Goal: Task Accomplishment & Management: Use online tool/utility

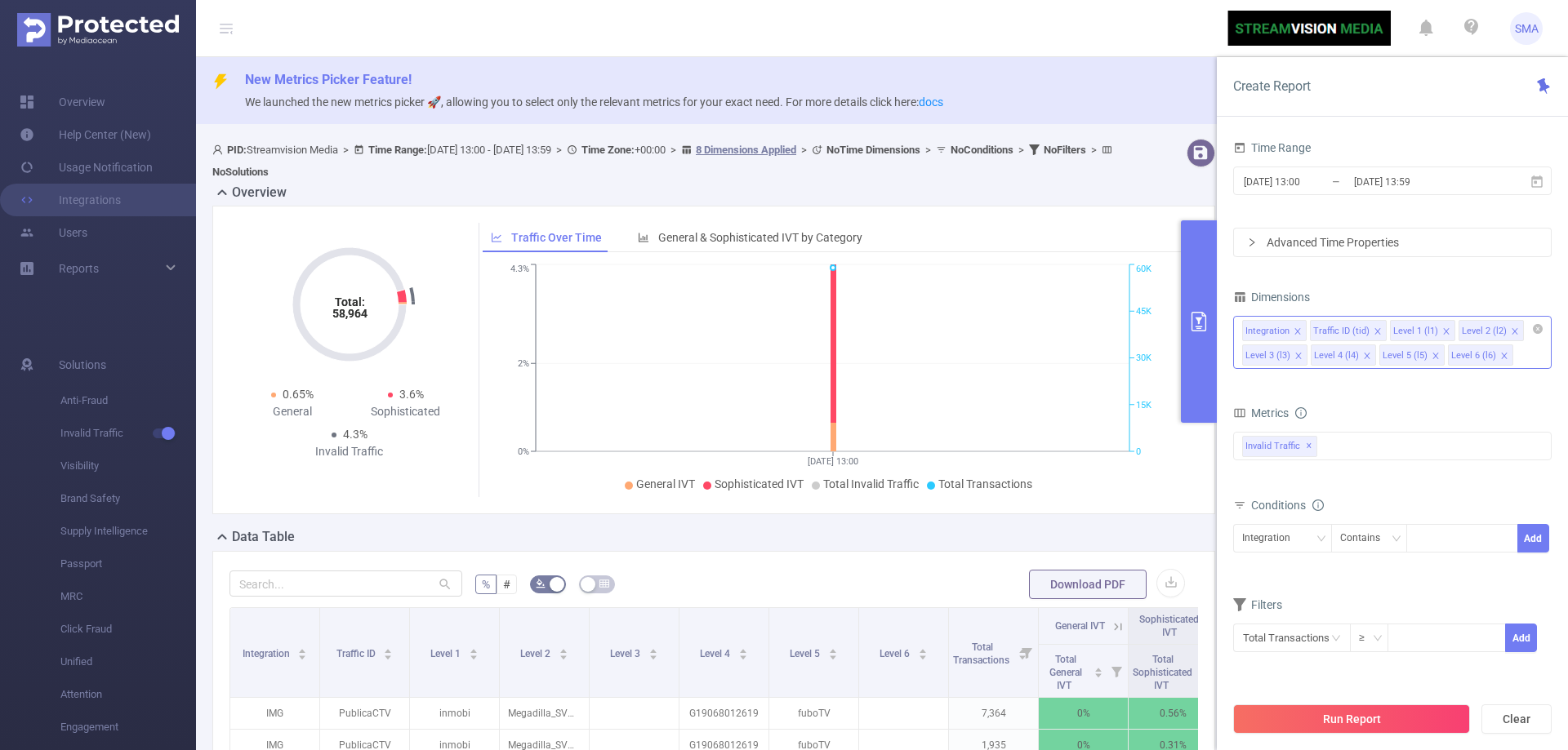
click at [1502, 359] on icon "icon: close" at bounding box center [1505, 356] width 8 height 8
click at [1298, 358] on icon "icon: close" at bounding box center [1298, 356] width 8 height 8
click at [1348, 447] on div "Invalid Traffic ✕" at bounding box center [1392, 446] width 318 height 29
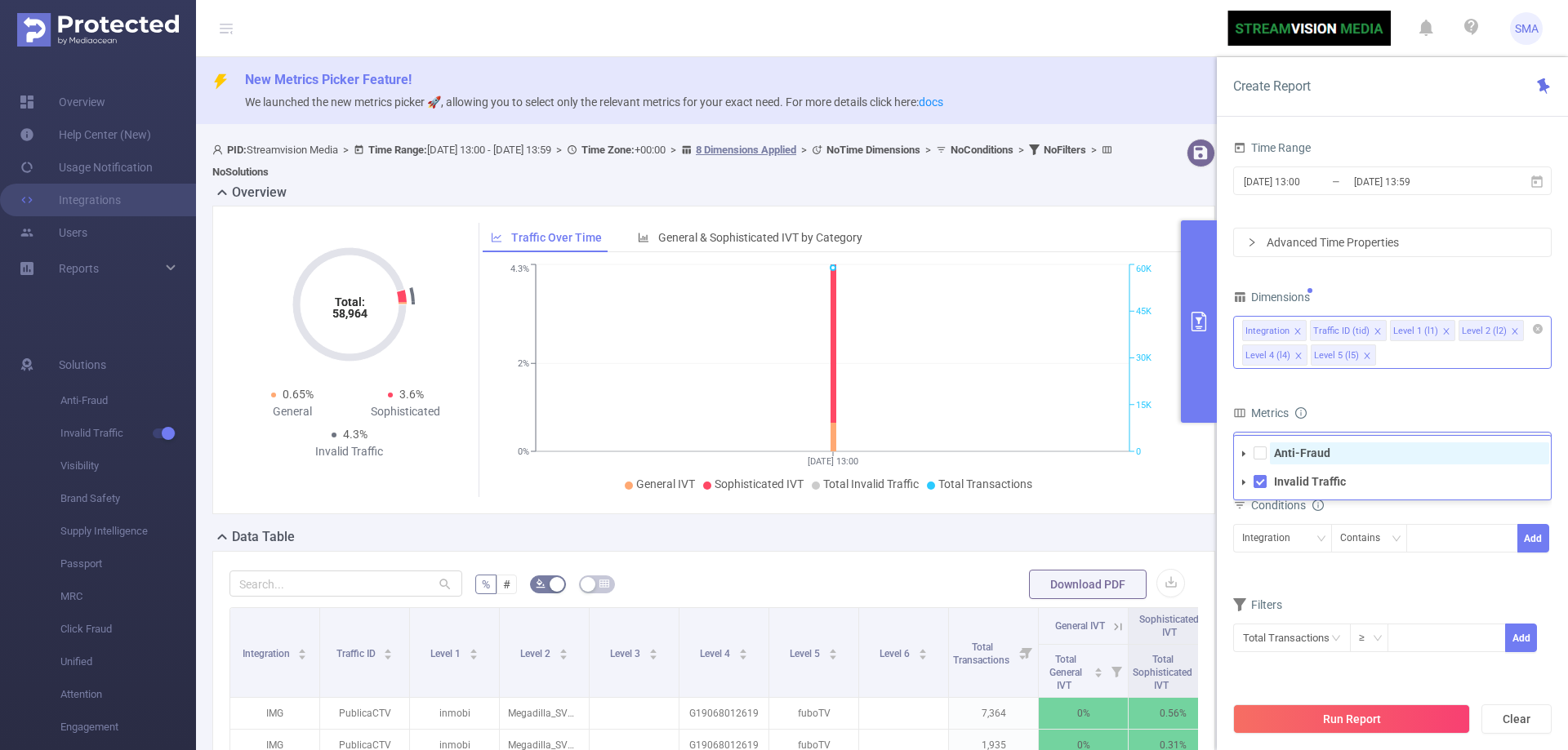
click at [1349, 452] on span "Anti-Fraud" at bounding box center [1409, 453] width 279 height 22
click at [1385, 413] on div "Metrics" at bounding box center [1392, 415] width 318 height 27
click at [1298, 534] on div "Integration" at bounding box center [1272, 538] width 59 height 27
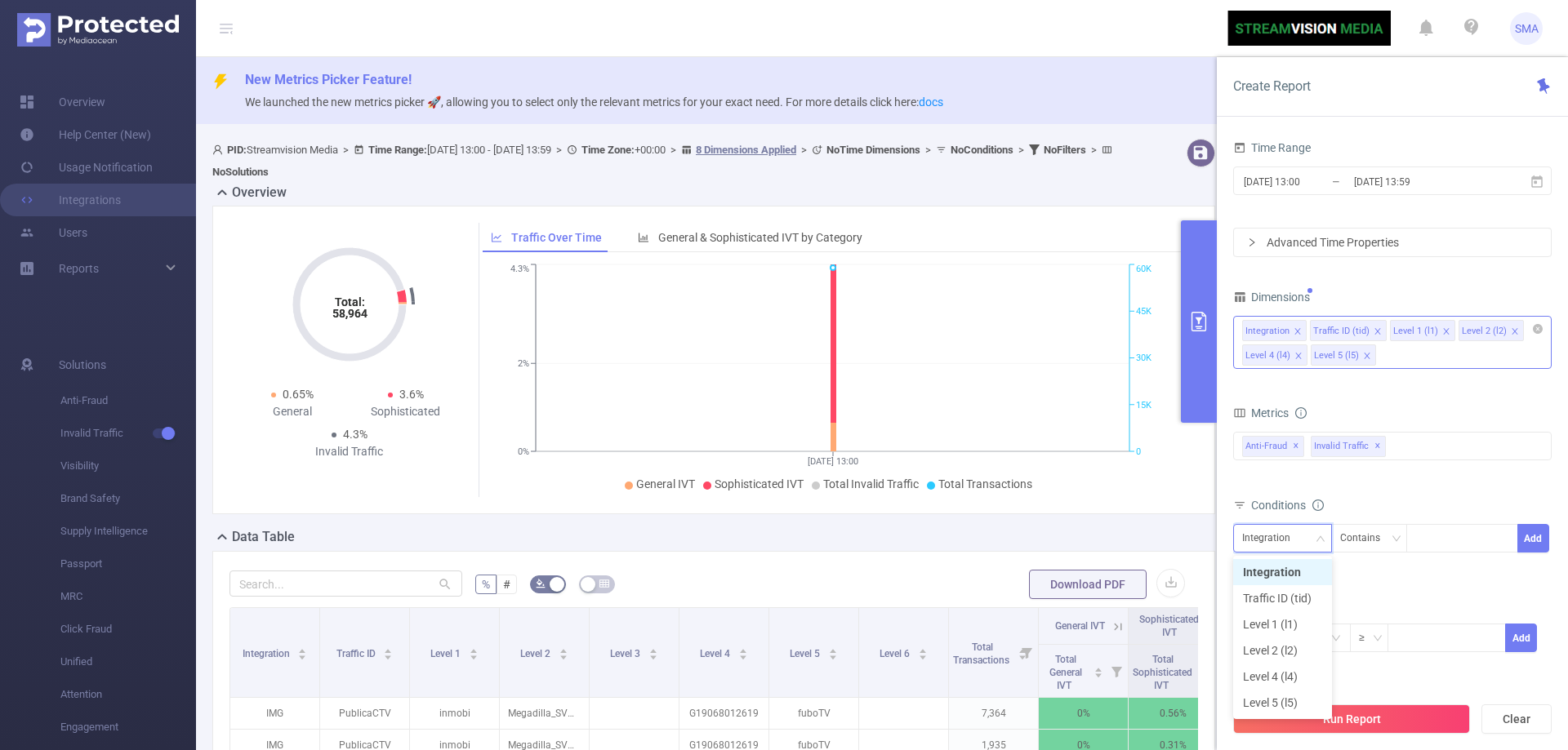
click at [1298, 534] on div "Integration" at bounding box center [1272, 538] width 59 height 27
click at [1312, 642] on input "text" at bounding box center [1292, 638] width 118 height 29
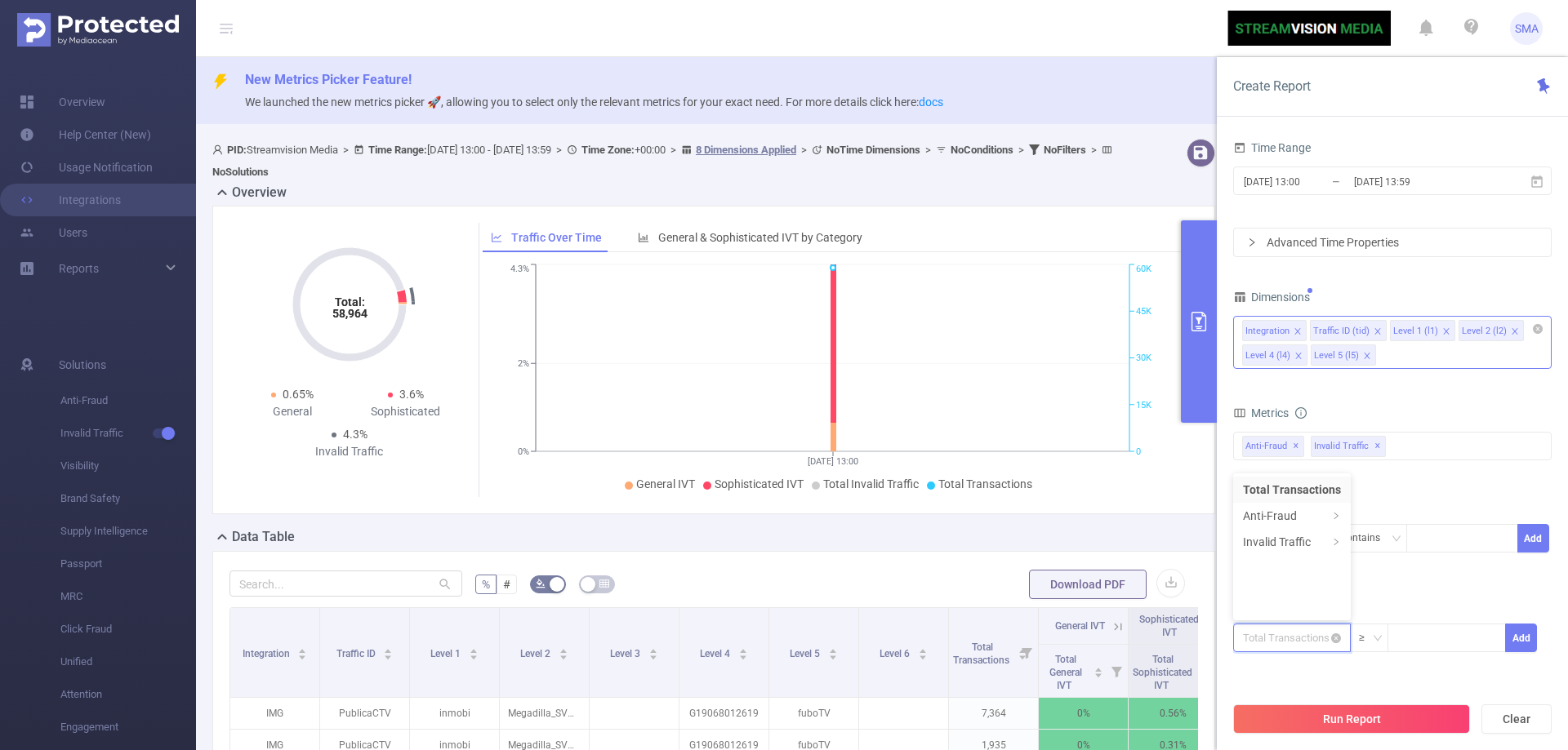
click at [1312, 642] on input "text" at bounding box center [1292, 638] width 118 height 29
click at [1400, 576] on form "Dimensions Integration Traffic ID (tid) Level 1 (l1) Level 2 (l2) Level 4 (l4) …" at bounding box center [1392, 480] width 318 height 388
click at [1254, 182] on input "[DATE] 13:00" at bounding box center [1308, 181] width 132 height 22
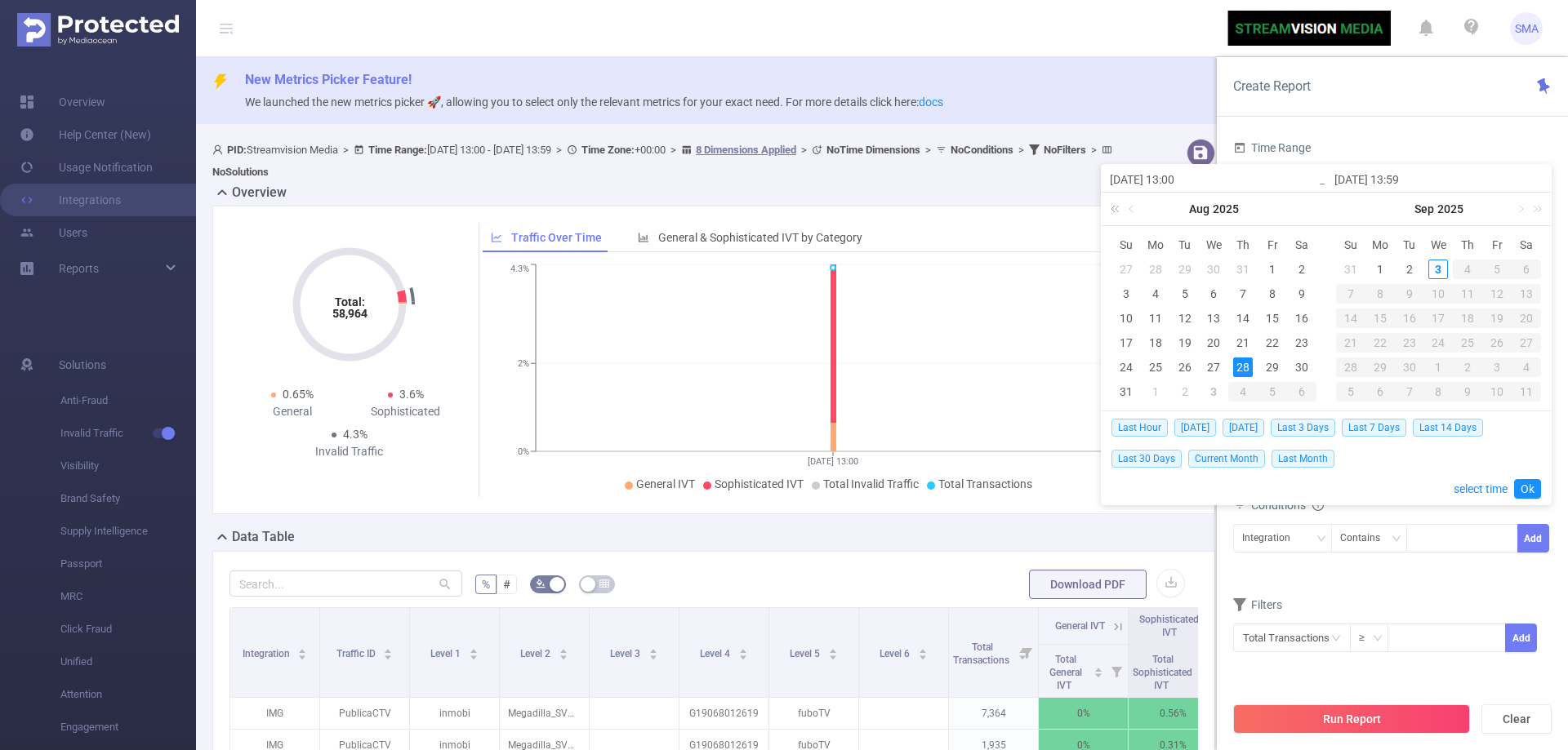
click at [1118, 213] on link at bounding box center [1118, 209] width 21 height 33
click at [1310, 208] on link at bounding box center [1310, 209] width 21 height 33
click at [1129, 213] on link at bounding box center [1133, 209] width 15 height 33
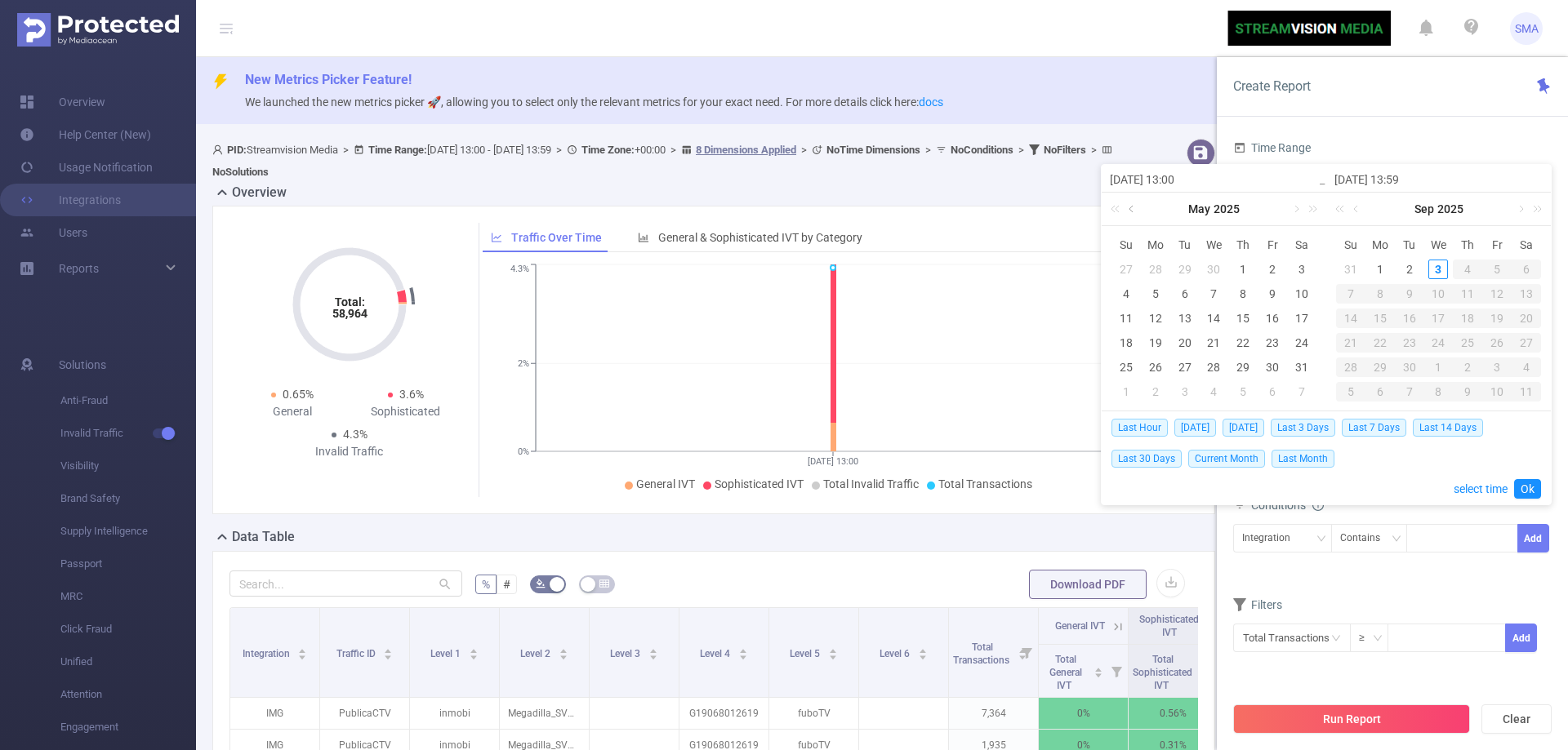
click at [1129, 213] on link at bounding box center [1133, 209] width 15 height 33
click at [1343, 210] on link at bounding box center [1343, 209] width 21 height 33
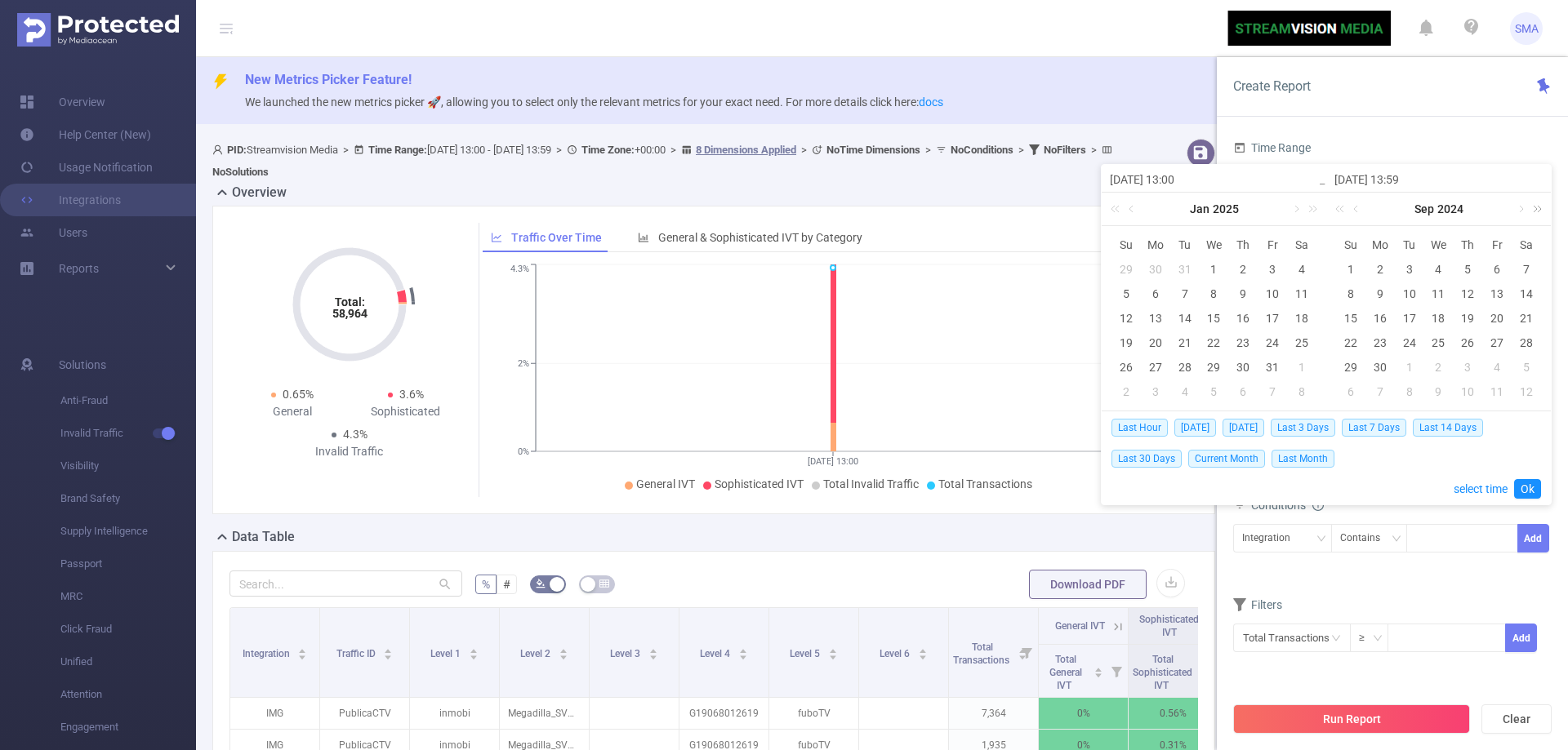
click at [1536, 213] on link at bounding box center [1534, 209] width 21 height 33
click at [1355, 209] on link at bounding box center [1357, 209] width 15 height 33
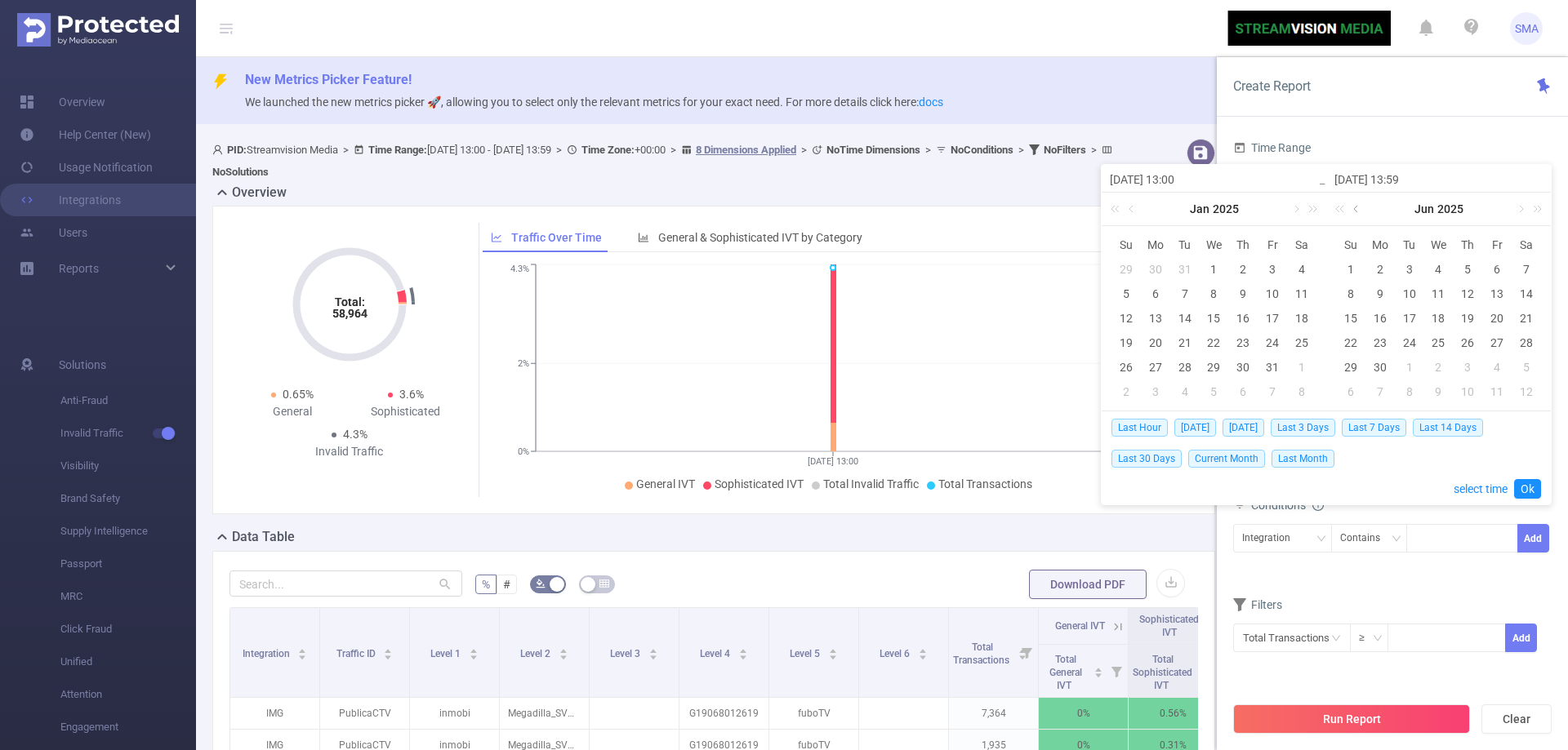
click at [1355, 209] on link at bounding box center [1357, 209] width 15 height 33
click at [1356, 209] on div "Feb 2025" at bounding box center [1439, 209] width 224 height 33
click at [1212, 268] on div "1" at bounding box center [1214, 270] width 20 height 20
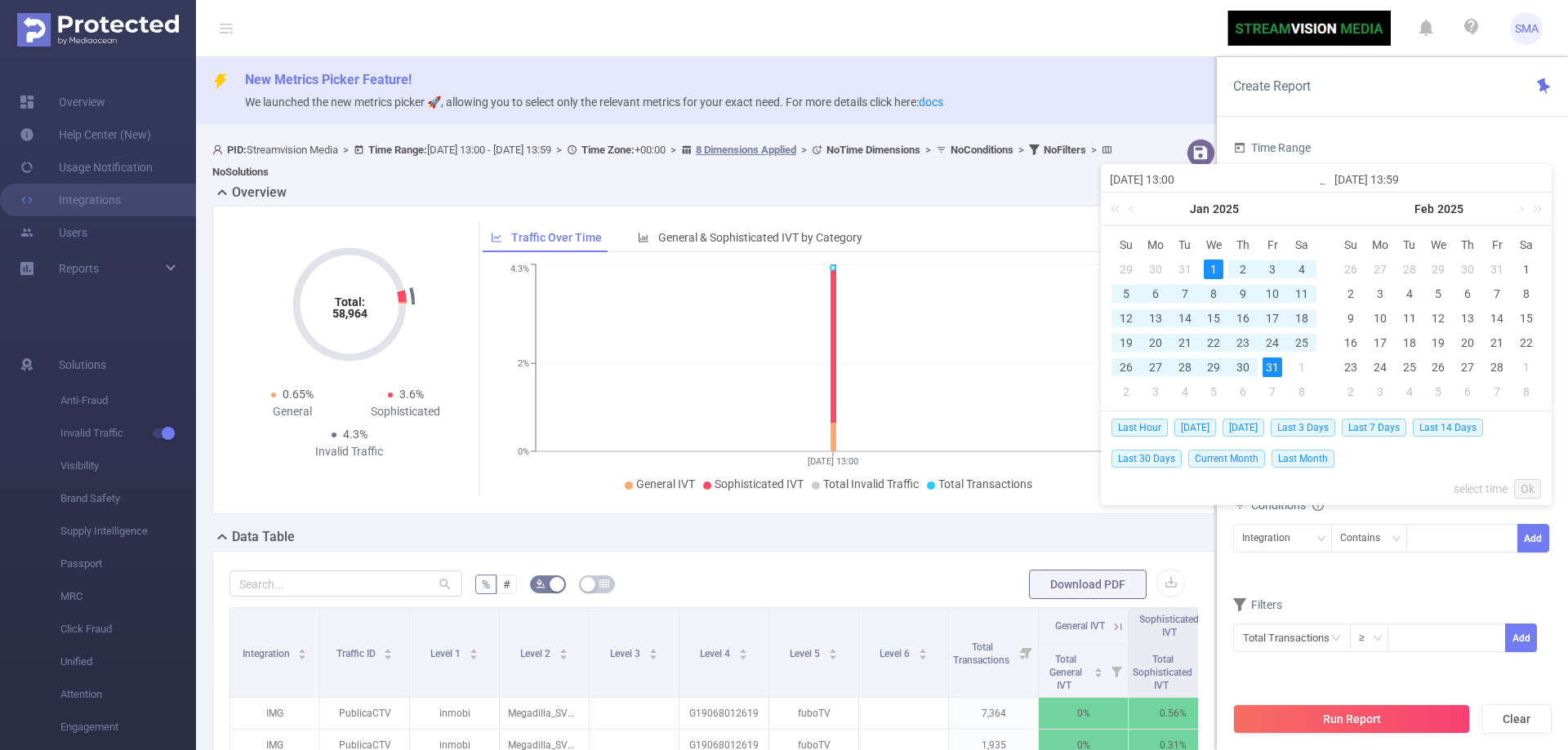
click at [1277, 366] on div "31" at bounding box center [1272, 368] width 20 height 20
type input "[DATE] 13:00"
type input "[DATE] 13:59"
type input "[DATE] 13:00"
type input "[DATE] 13:59"
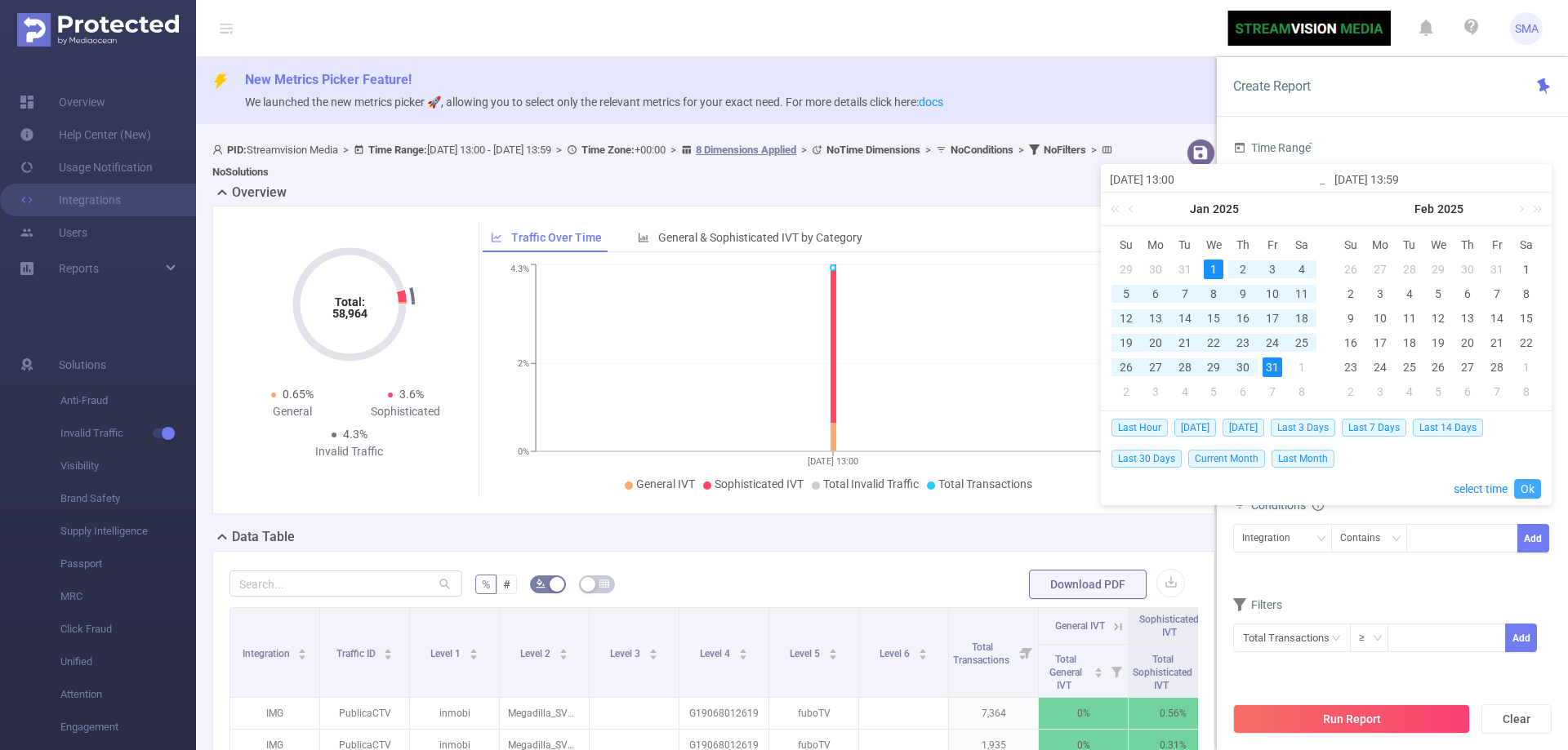
click at [1531, 491] on link "Ok" at bounding box center [1528, 489] width 27 height 20
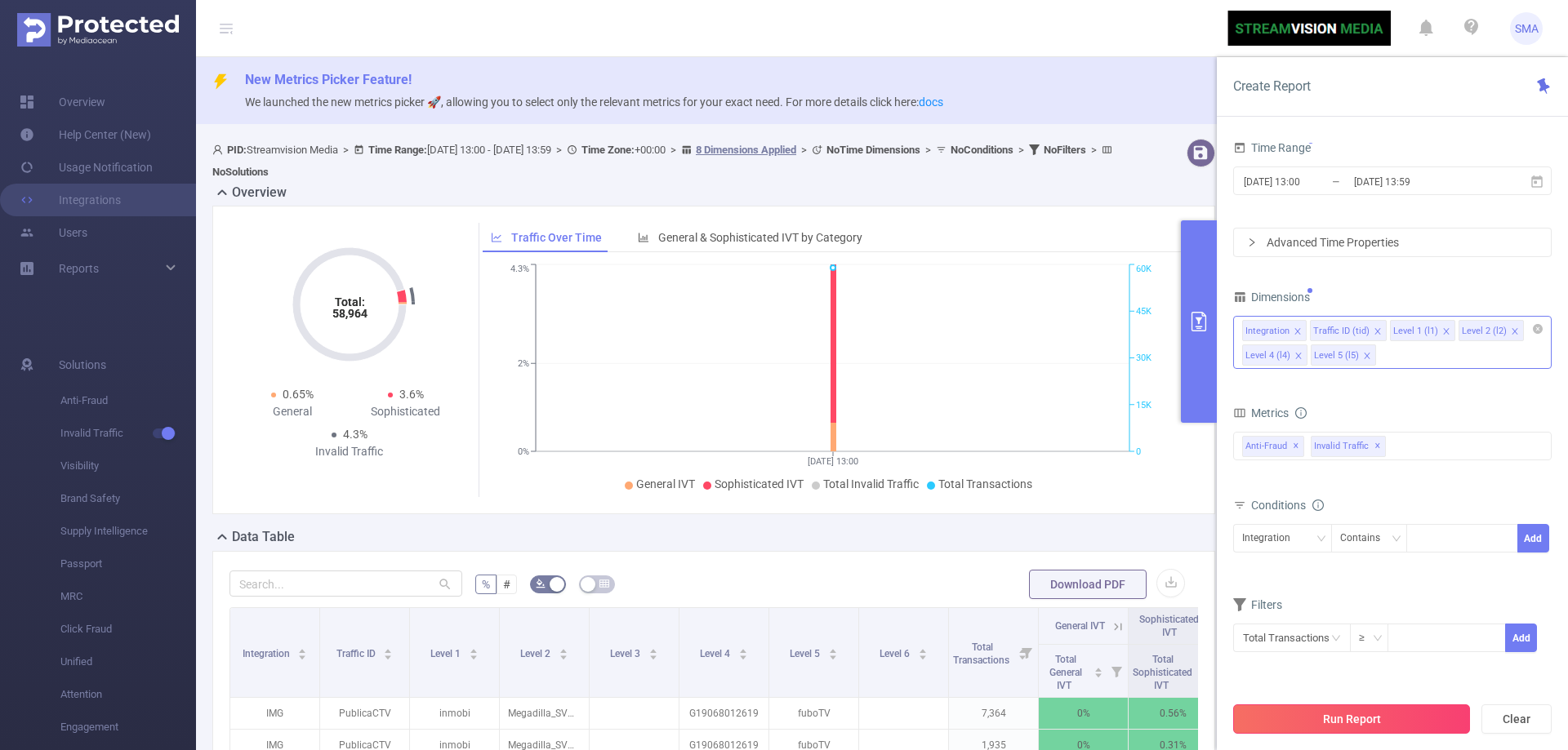
click at [1354, 720] on button "Run Report" at bounding box center [1351, 720] width 237 height 30
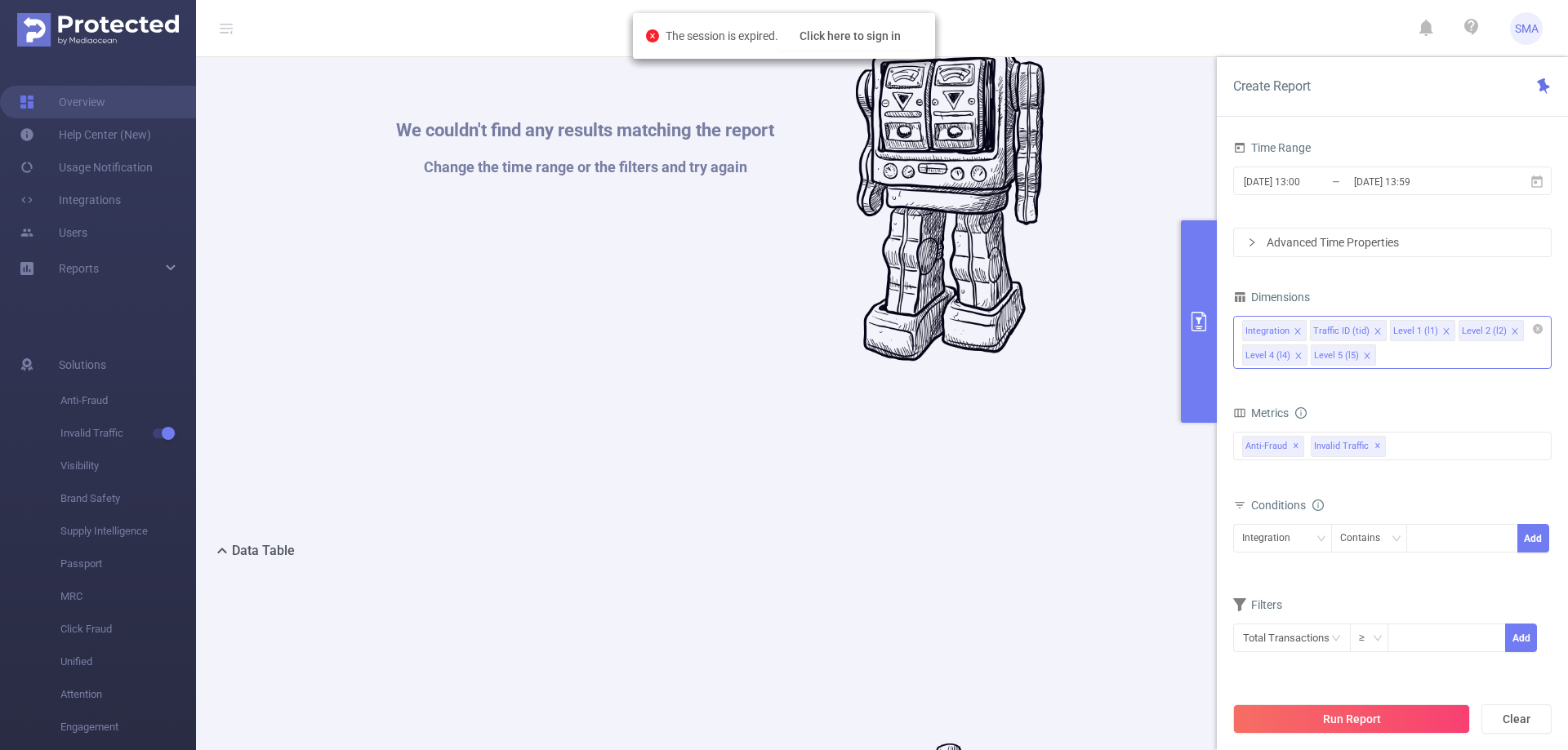
scroll to position [82, 0]
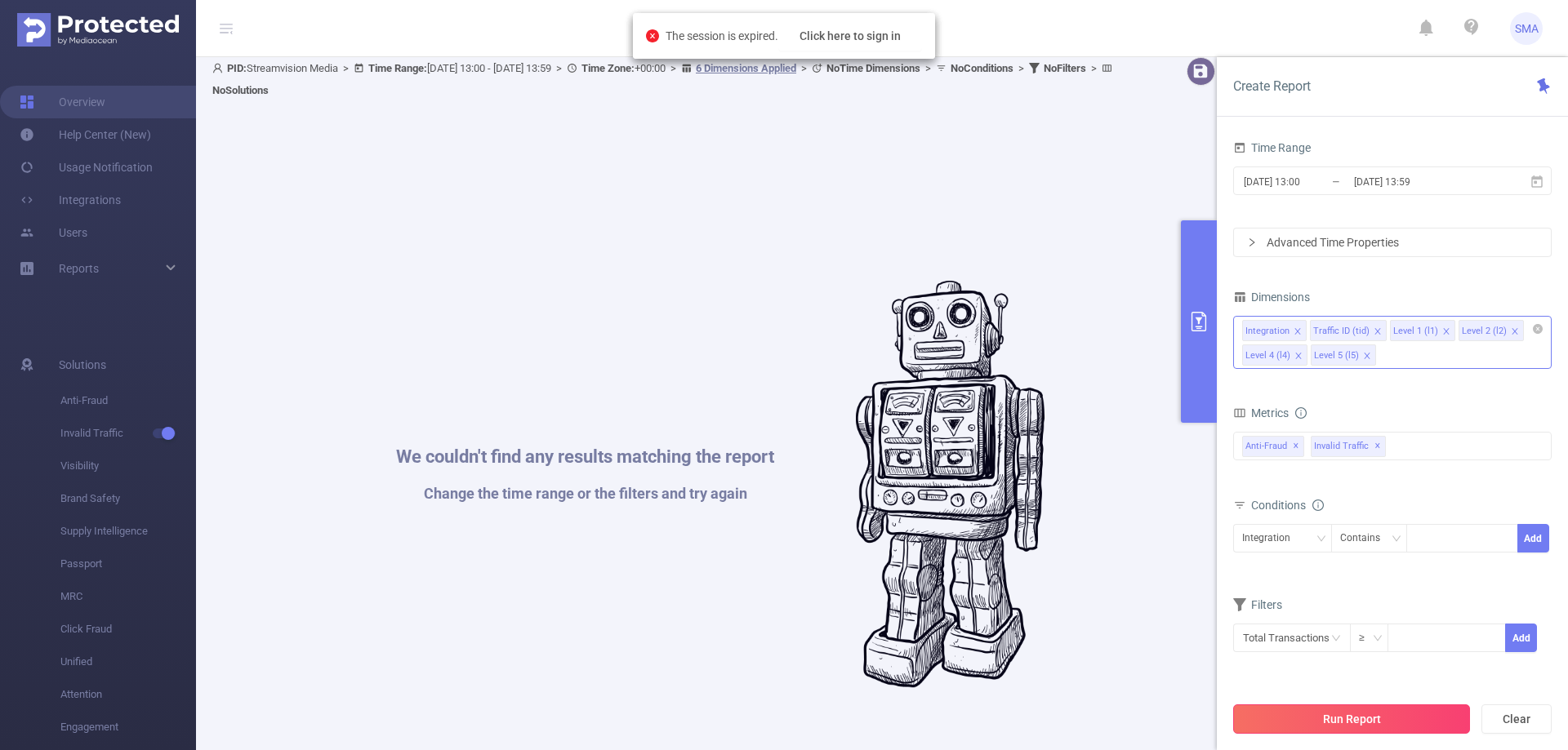
click at [1373, 715] on button "Run Report" at bounding box center [1351, 720] width 237 height 30
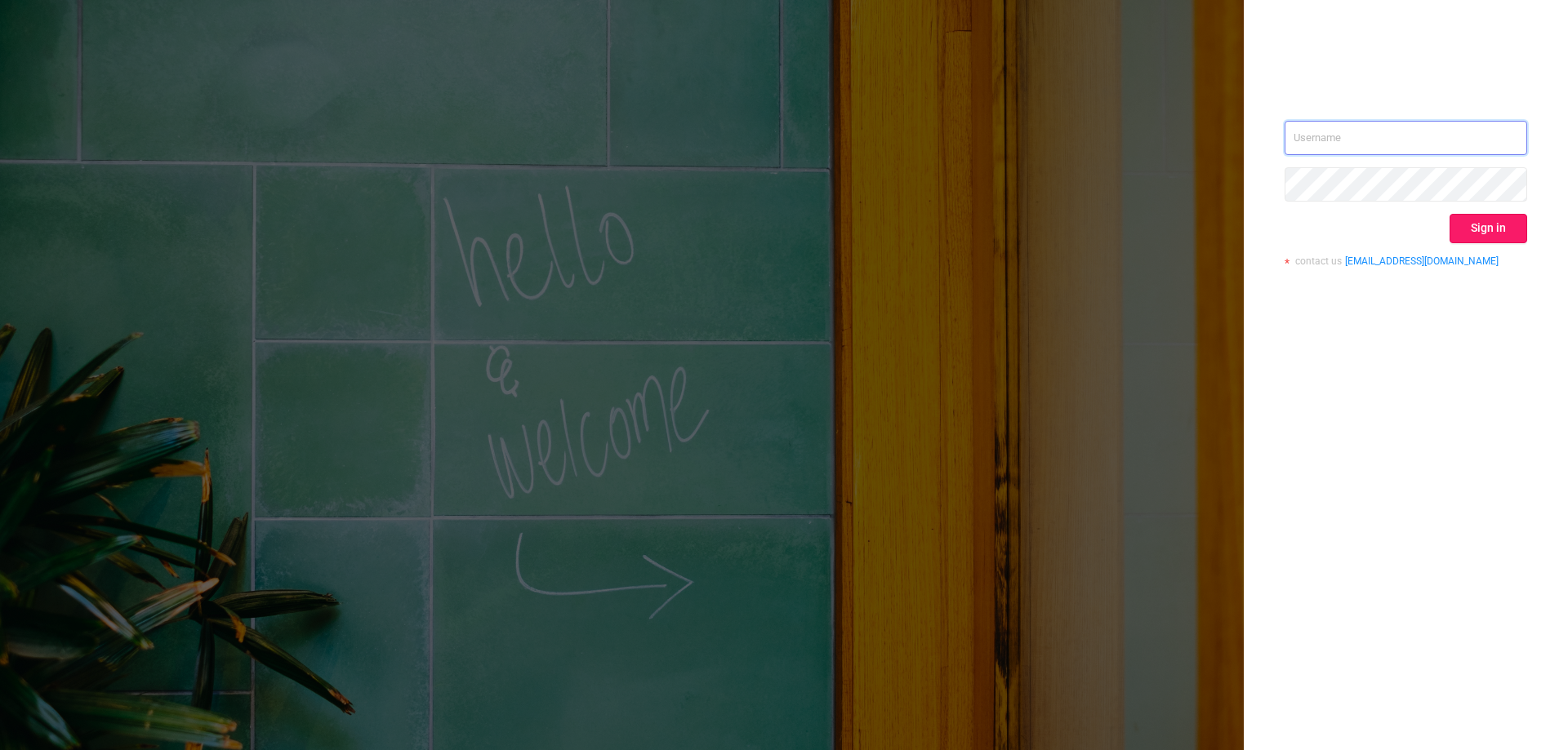
type input "[EMAIL_ADDRESS][DOMAIN_NAME]"
click at [1481, 233] on button "Sign in" at bounding box center [1488, 229] width 77 height 30
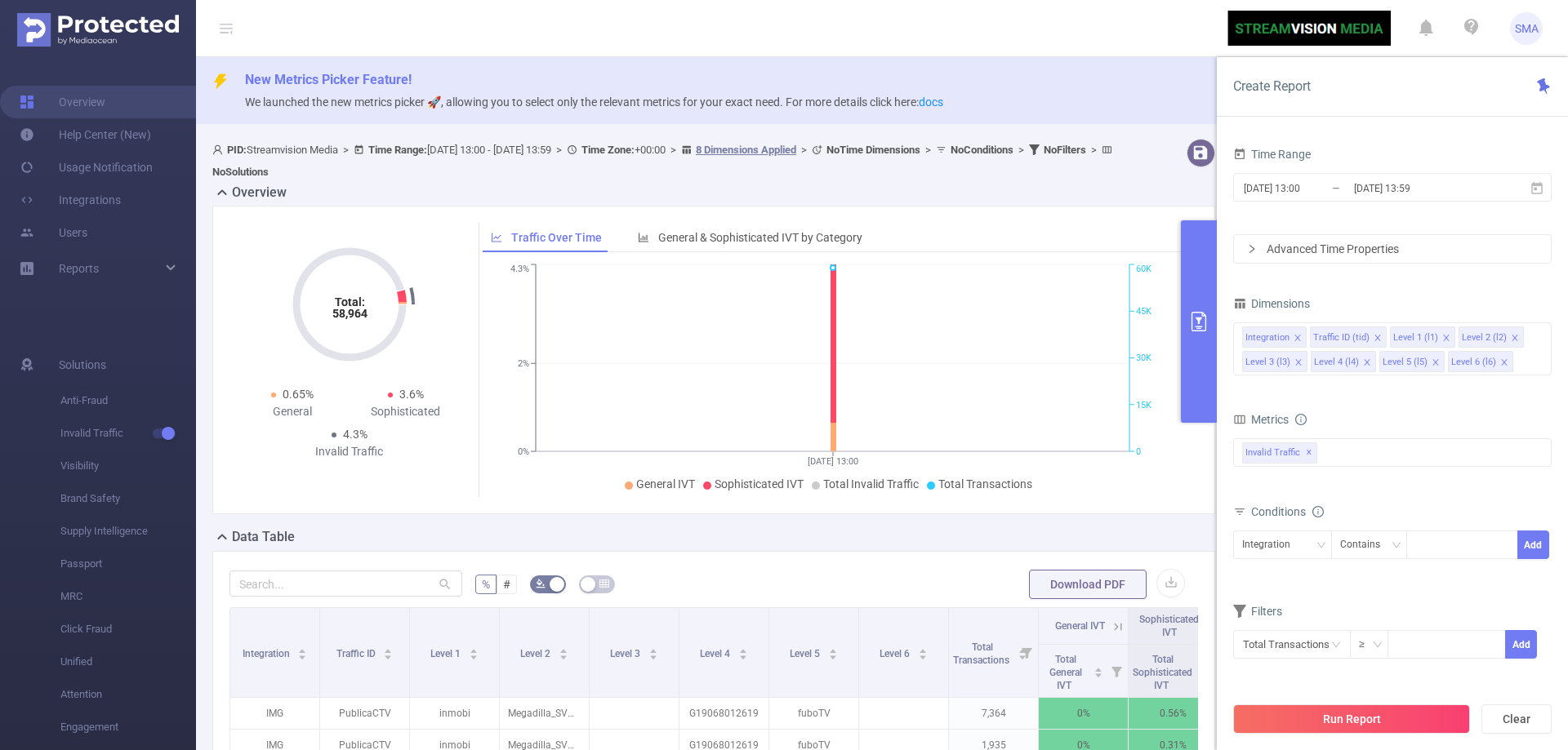
click at [1336, 202] on div "[DATE] 13:00 _ [DATE] 13:59" at bounding box center [1392, 189] width 318 height 39
click at [1340, 195] on input "[DATE] 13:00" at bounding box center [1308, 188] width 132 height 22
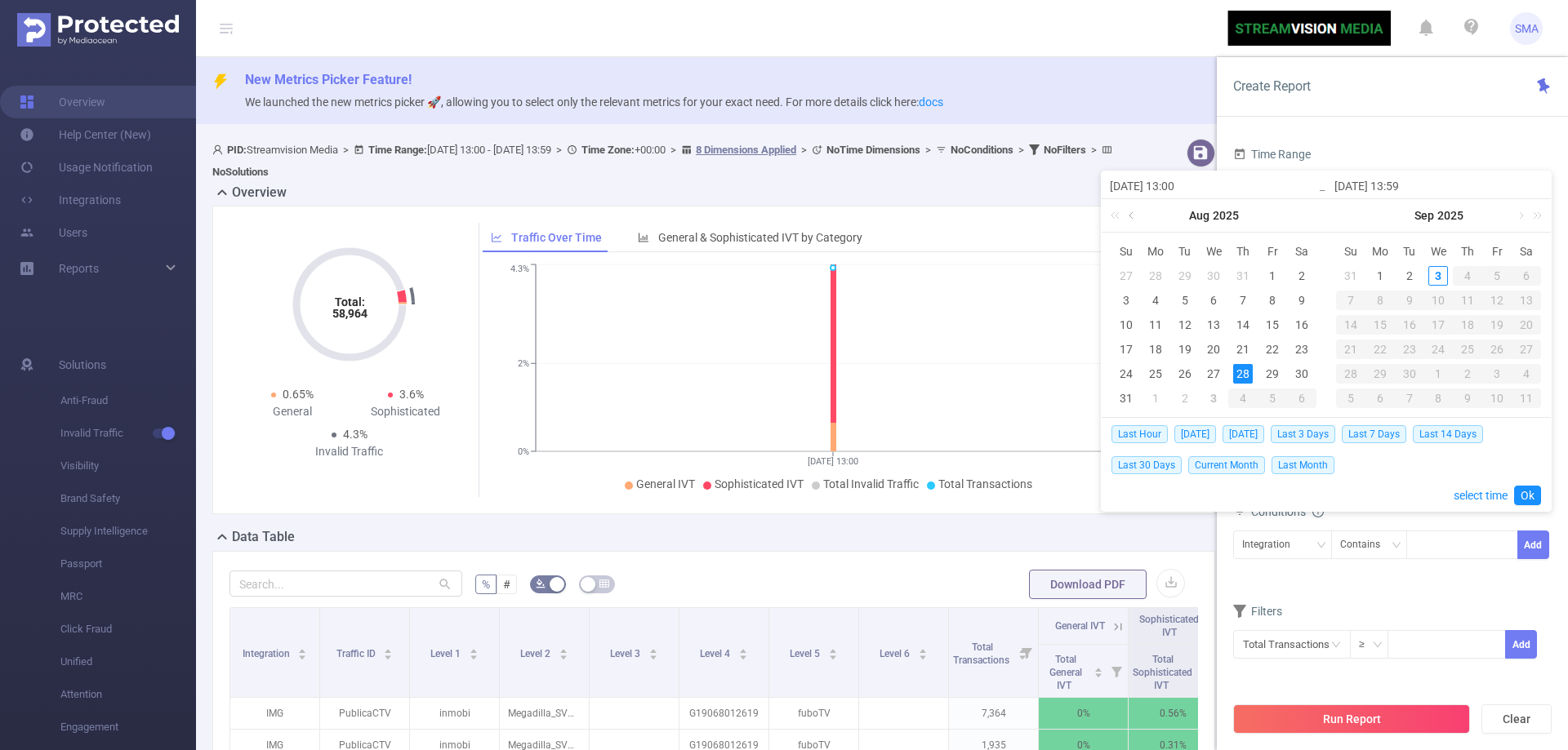
click at [1131, 217] on link at bounding box center [1133, 216] width 15 height 33
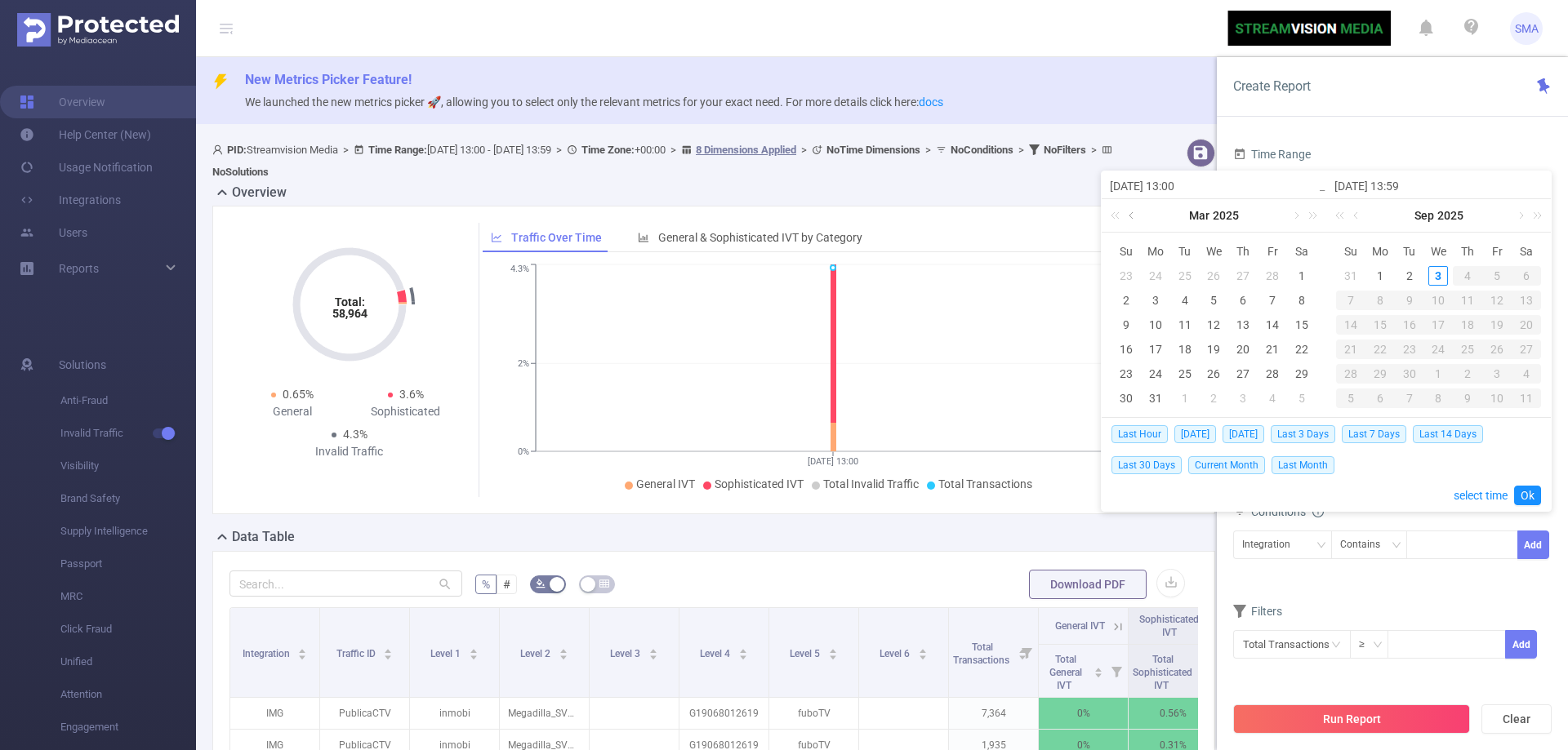
click at [1131, 217] on link at bounding box center [1133, 216] width 15 height 33
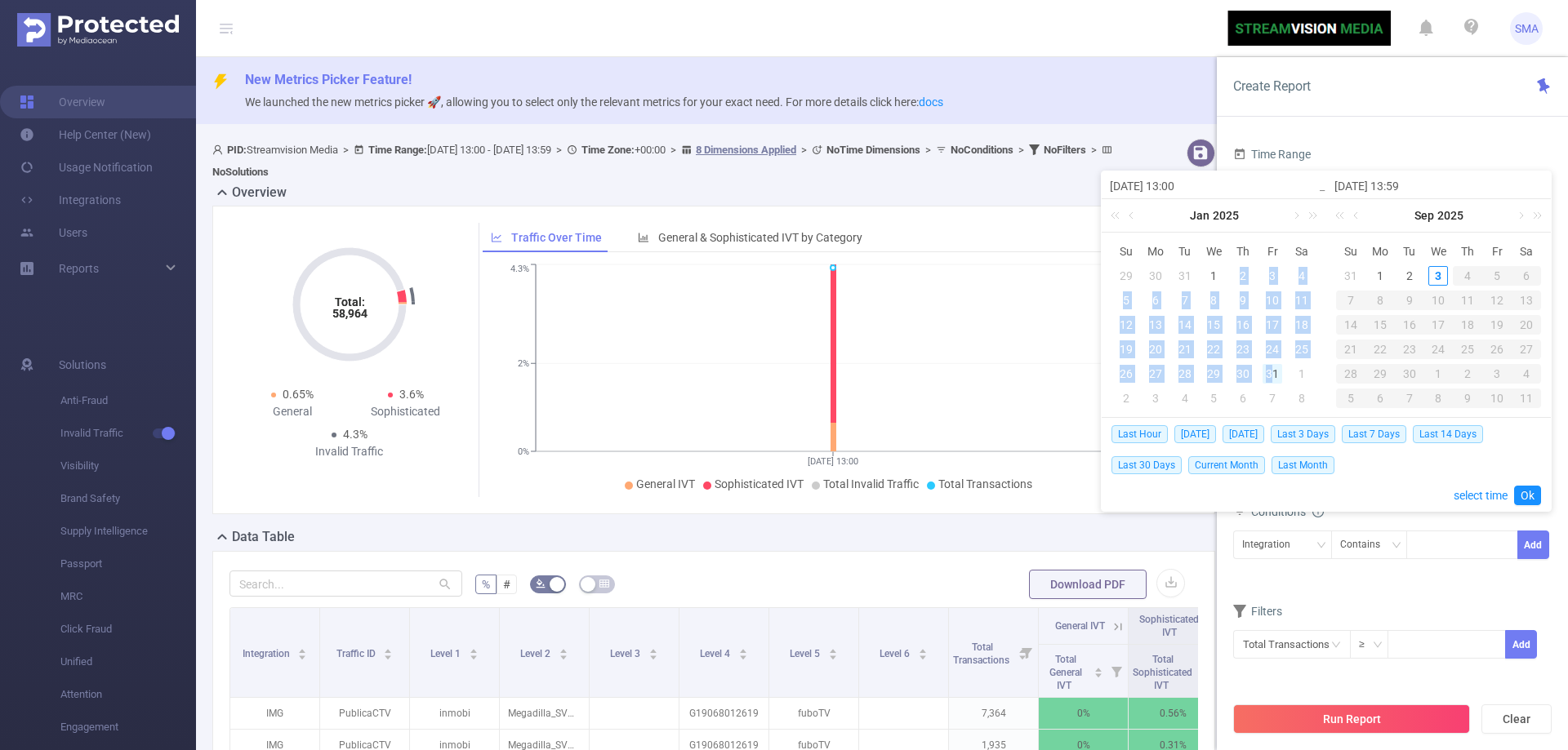
drag, startPoint x: 1216, startPoint y: 274, endPoint x: 1275, endPoint y: 375, distance: 117.0
click at [1275, 375] on tbody "29 30 31 1 2 3 4 5 6 7 8 9 10 11 12 13 14 15 16 17 18 19 20 21 22 23 24 25 26 2…" at bounding box center [1214, 337] width 205 height 147
click at [1213, 273] on div "1" at bounding box center [1214, 276] width 20 height 20
click at [1275, 374] on div "31" at bounding box center [1272, 374] width 20 height 20
type input "[DATE] 13:00"
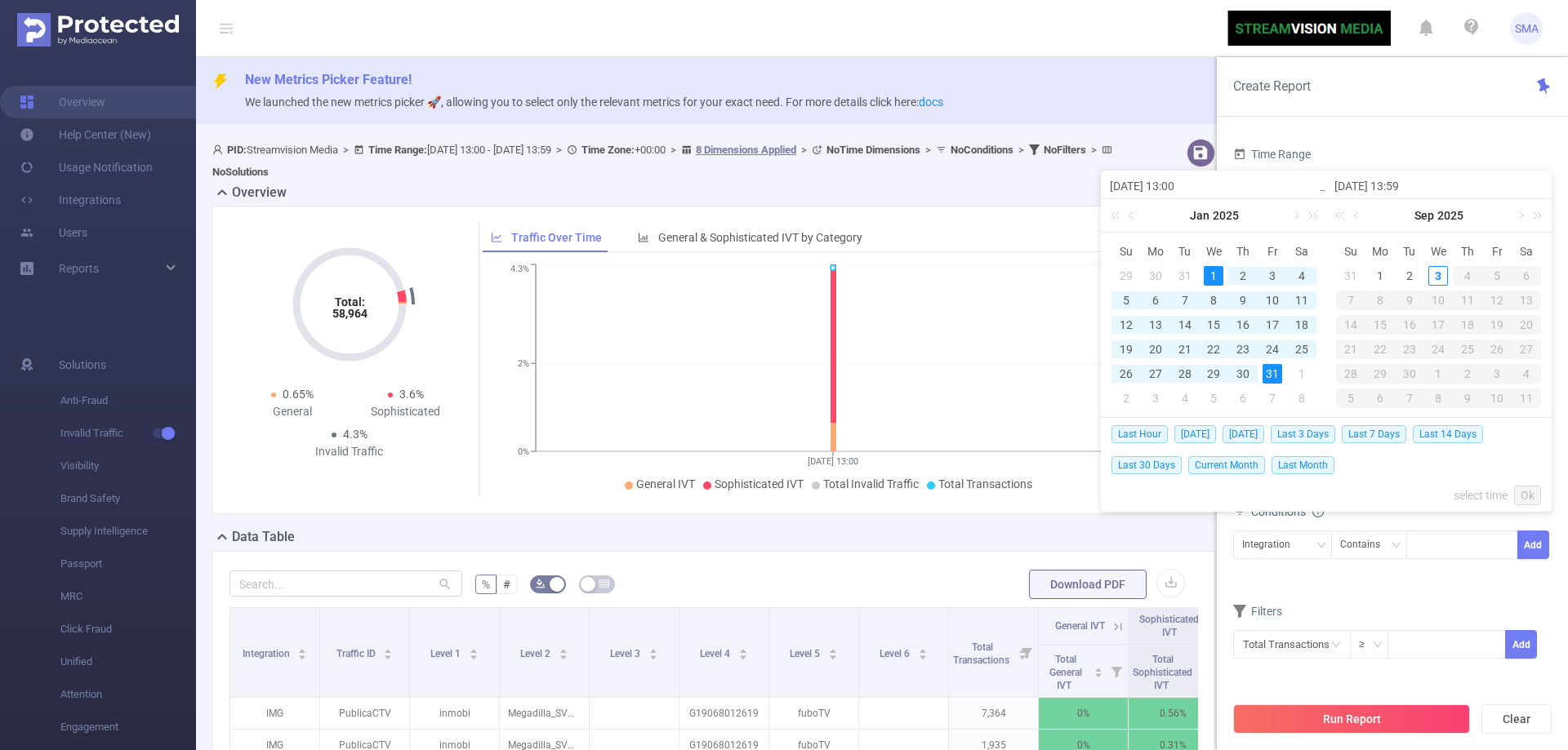
type input "[DATE] 13:59"
type input "[DATE] 13:00"
type input "[DATE] 13:59"
click at [1531, 496] on link "Ok" at bounding box center [1528, 495] width 27 height 20
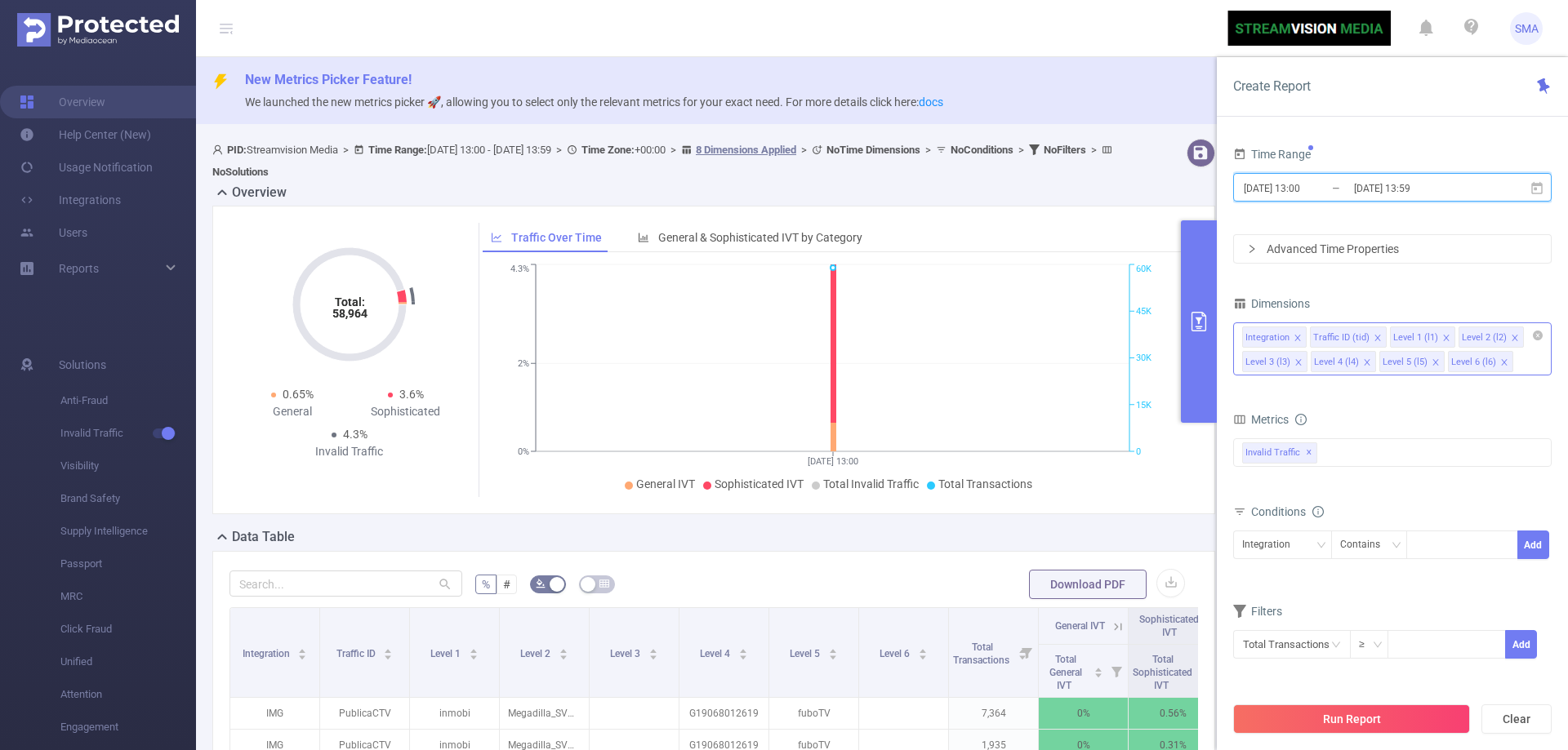
click at [1298, 363] on icon "icon: close" at bounding box center [1298, 363] width 8 height 8
click at [1432, 363] on icon "icon: close" at bounding box center [1436, 363] width 8 height 8
click at [1381, 455] on div "Invalid Traffic ✕" at bounding box center [1392, 452] width 318 height 29
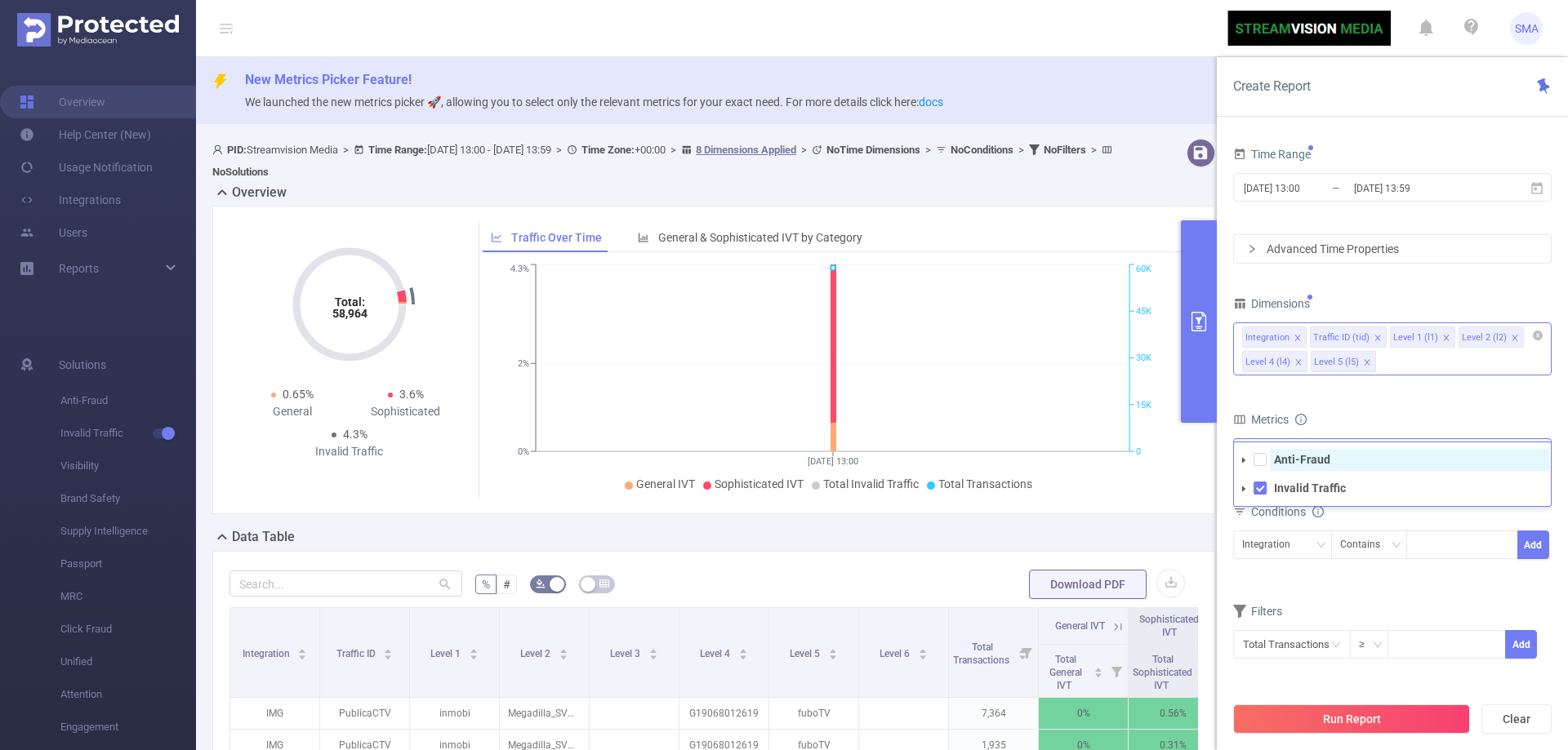
click at [1350, 469] on span "Anti-Fraud" at bounding box center [1409, 460] width 279 height 22
click at [1370, 716] on button "Run Report" at bounding box center [1351, 720] width 237 height 30
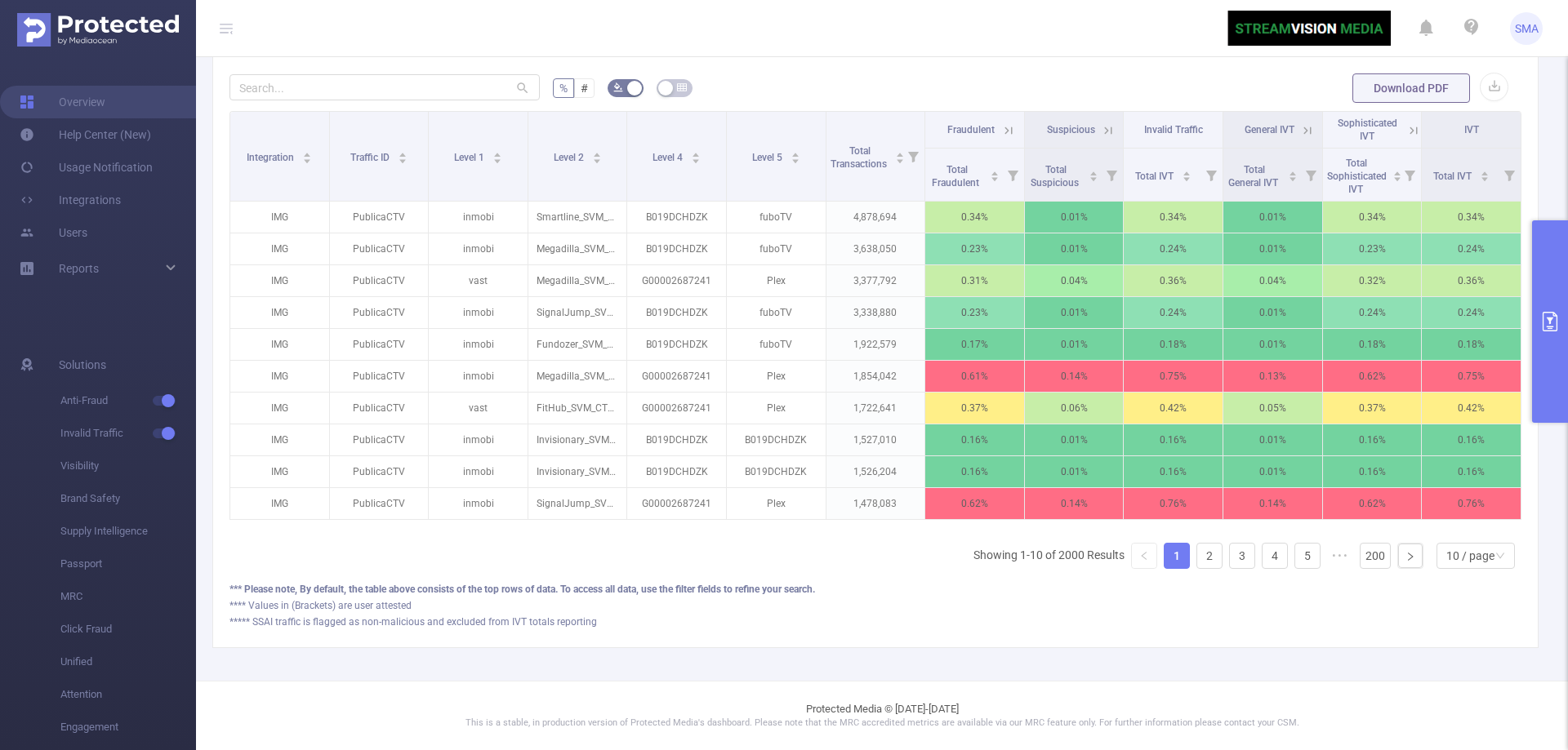
scroll to position [248, 0]
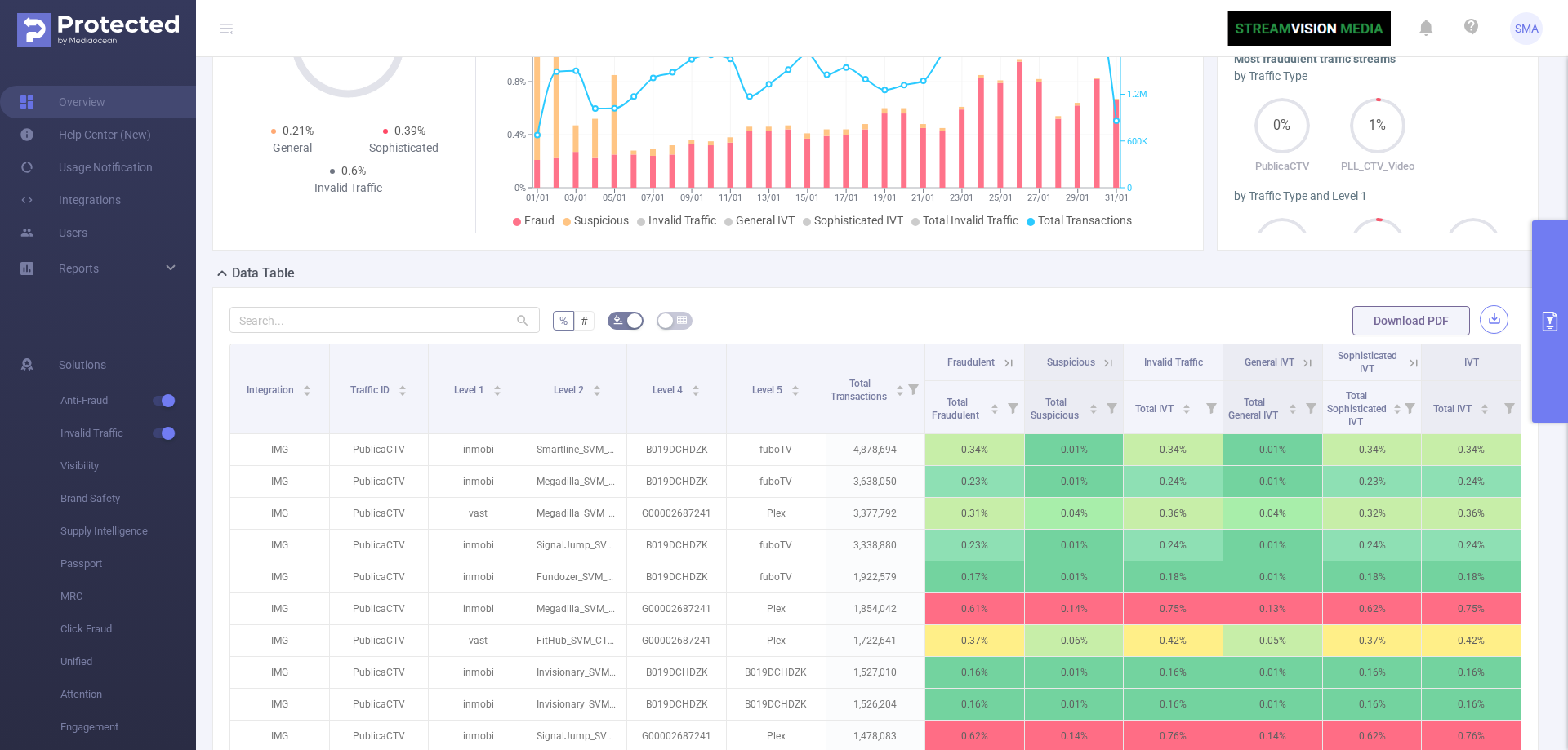
click at [1485, 318] on button "button" at bounding box center [1494, 319] width 29 height 29
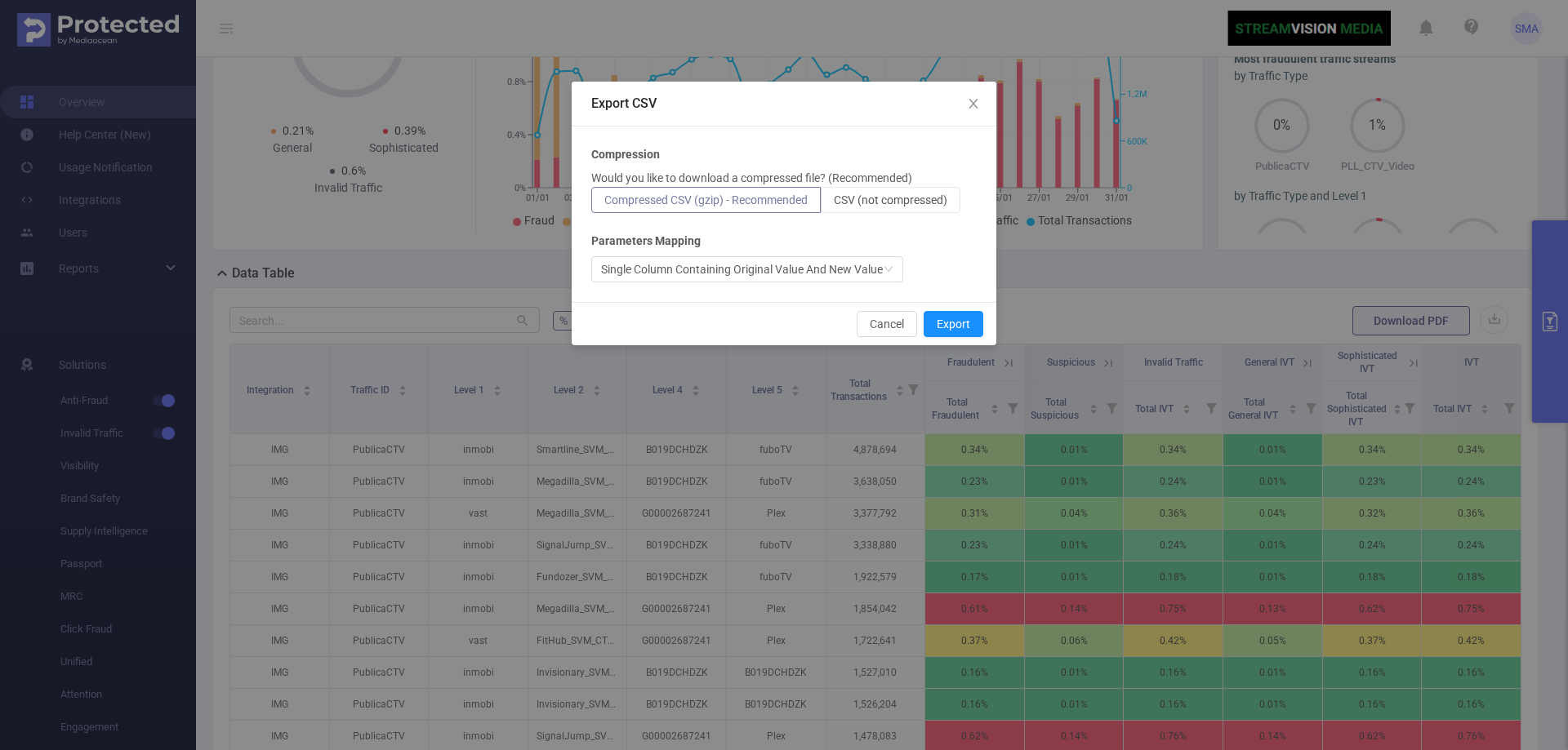
click at [808, 207] on label "Compressed CSV (gzip) - Recommended" at bounding box center [706, 200] width 229 height 26
click at [604, 204] on input "Compressed CSV (gzip) - Recommended" at bounding box center [604, 204] width 0 height 0
click at [951, 325] on button "Export" at bounding box center [953, 324] width 59 height 26
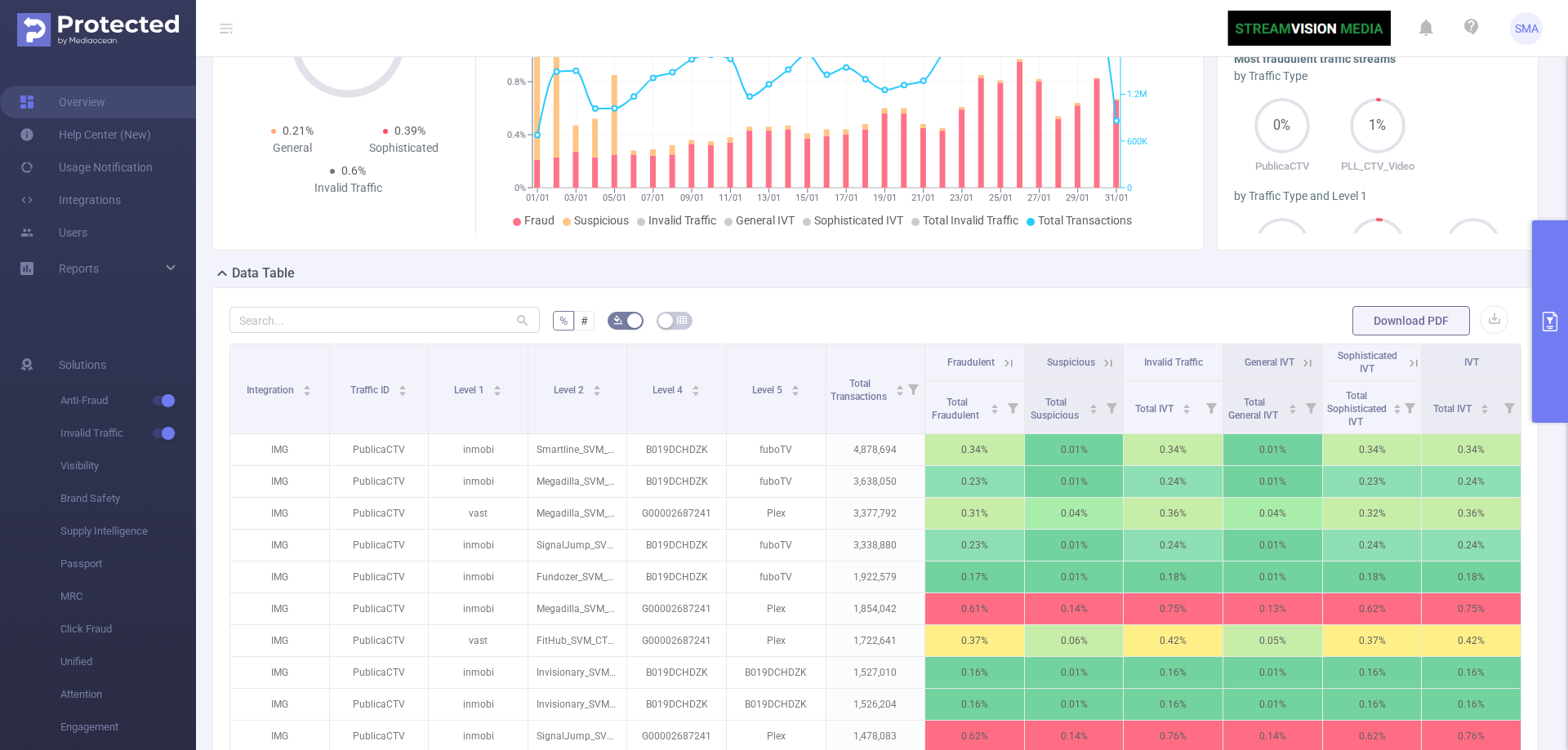
click at [1556, 311] on button "primary" at bounding box center [1550, 321] width 36 height 203
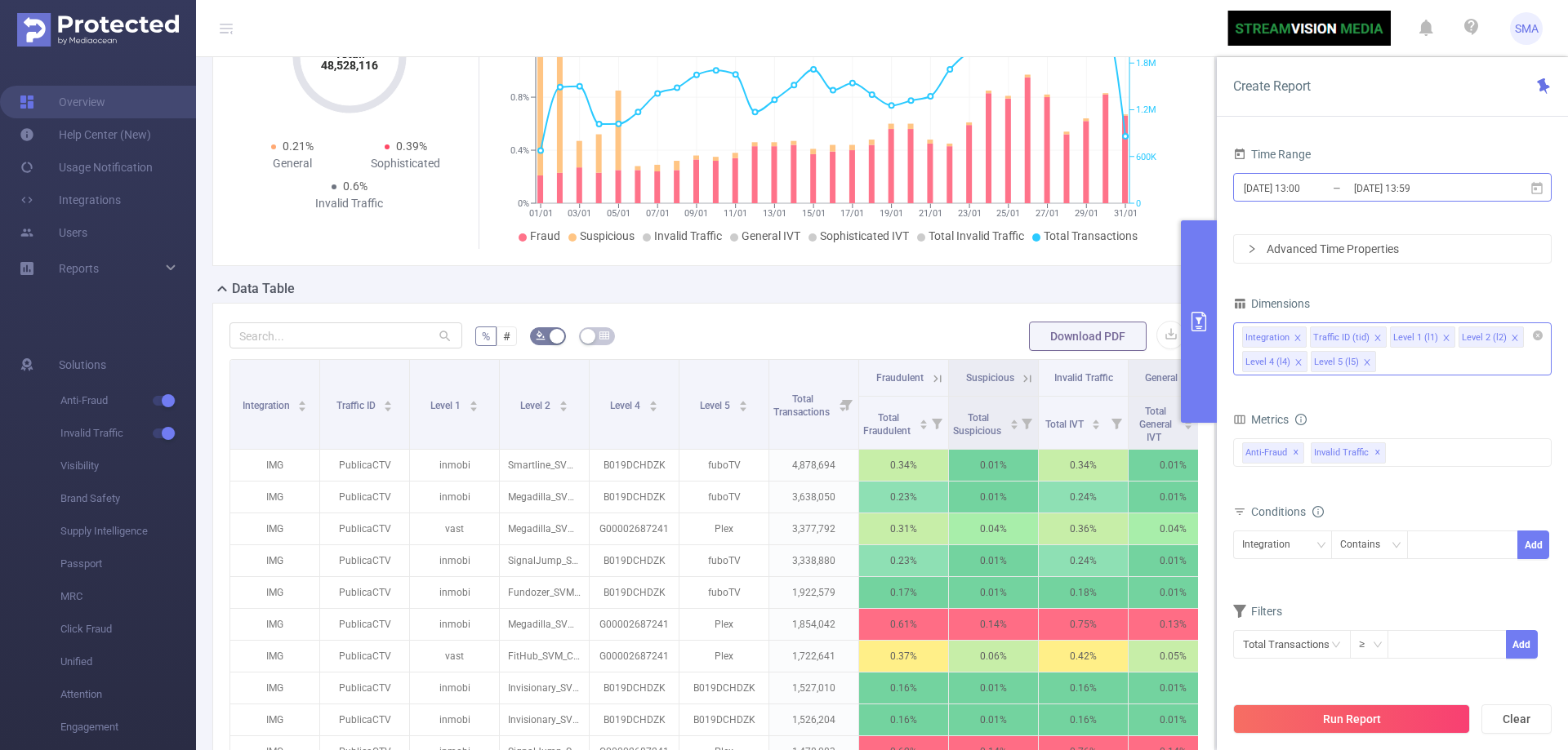
click at [1345, 190] on input "[DATE] 13:00" at bounding box center [1308, 188] width 132 height 22
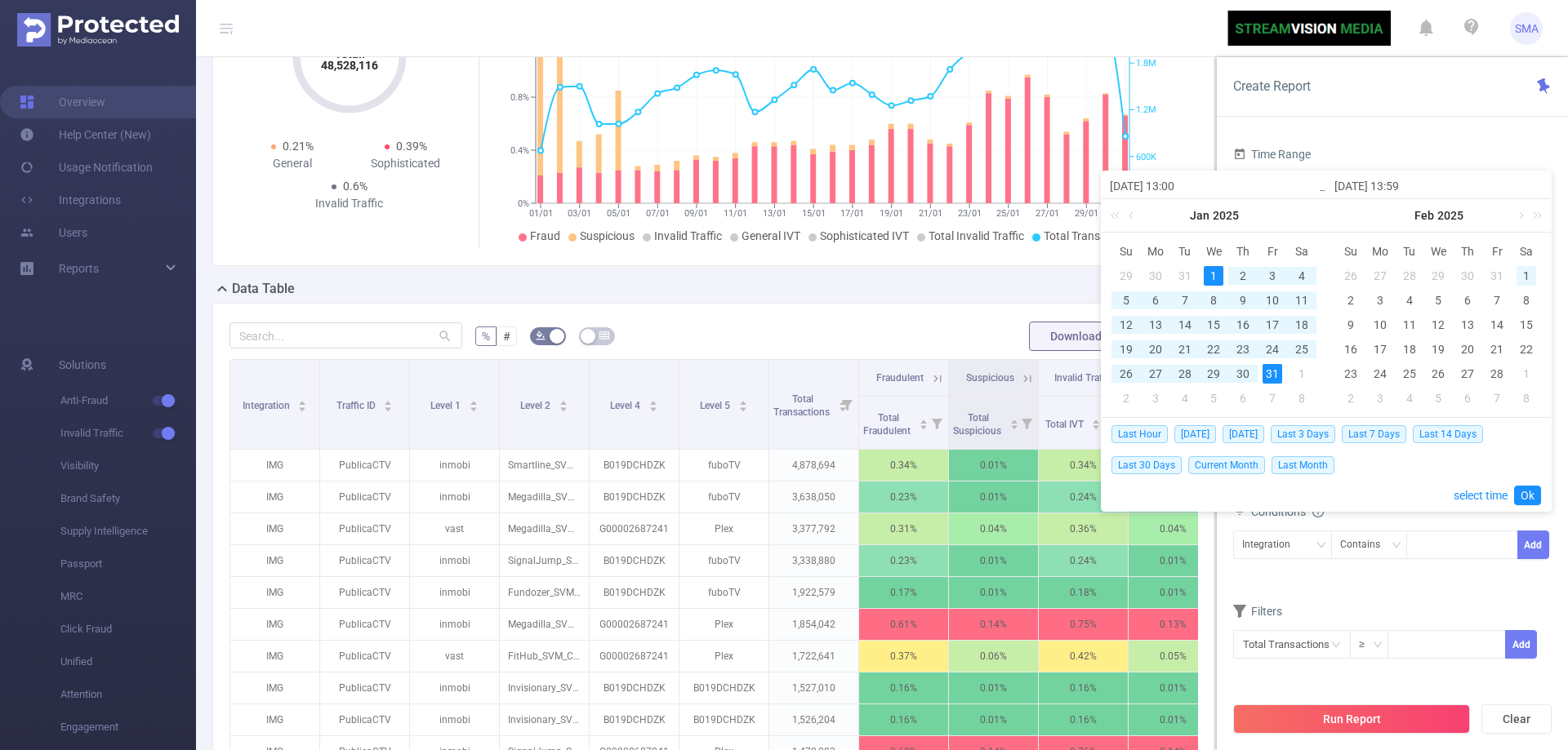
click at [1523, 271] on div "1" at bounding box center [1527, 276] width 20 height 20
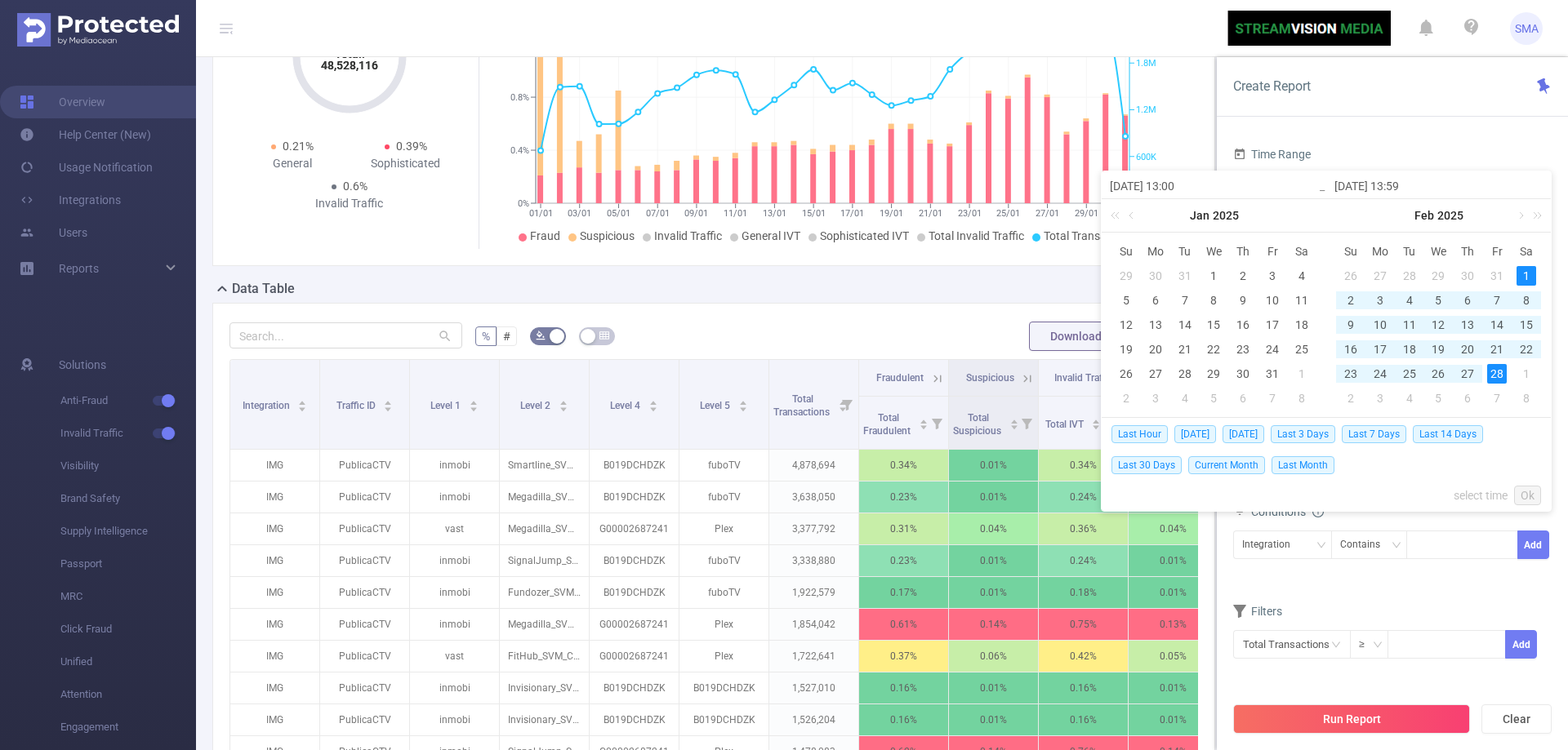
click at [1496, 374] on div "28" at bounding box center [1497, 374] width 20 height 20
type input "[DATE] 13:00"
type input "[DATE] 13:59"
type input "[DATE] 13:00"
type input "[DATE] 13:59"
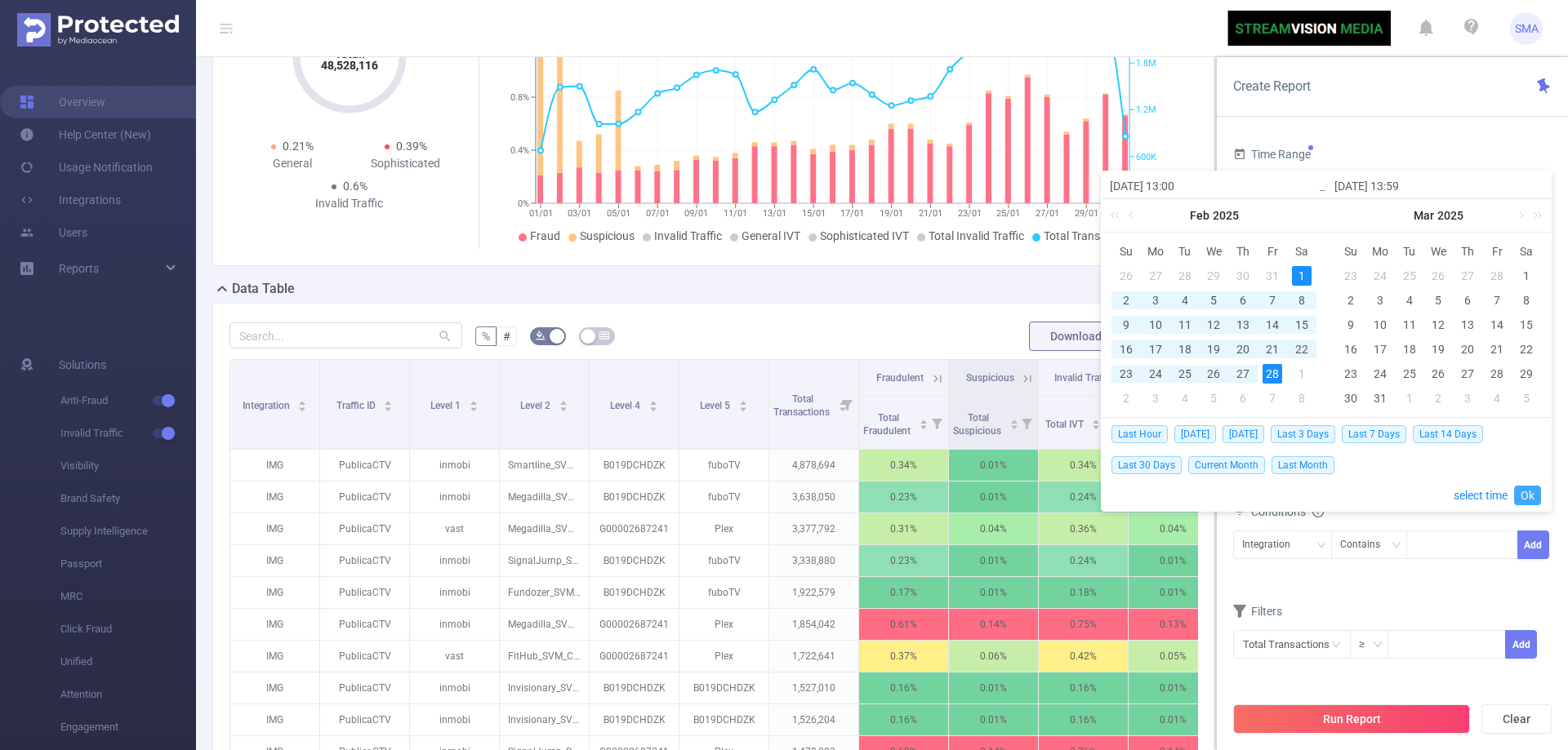
click at [1521, 495] on link "Ok" at bounding box center [1528, 495] width 27 height 20
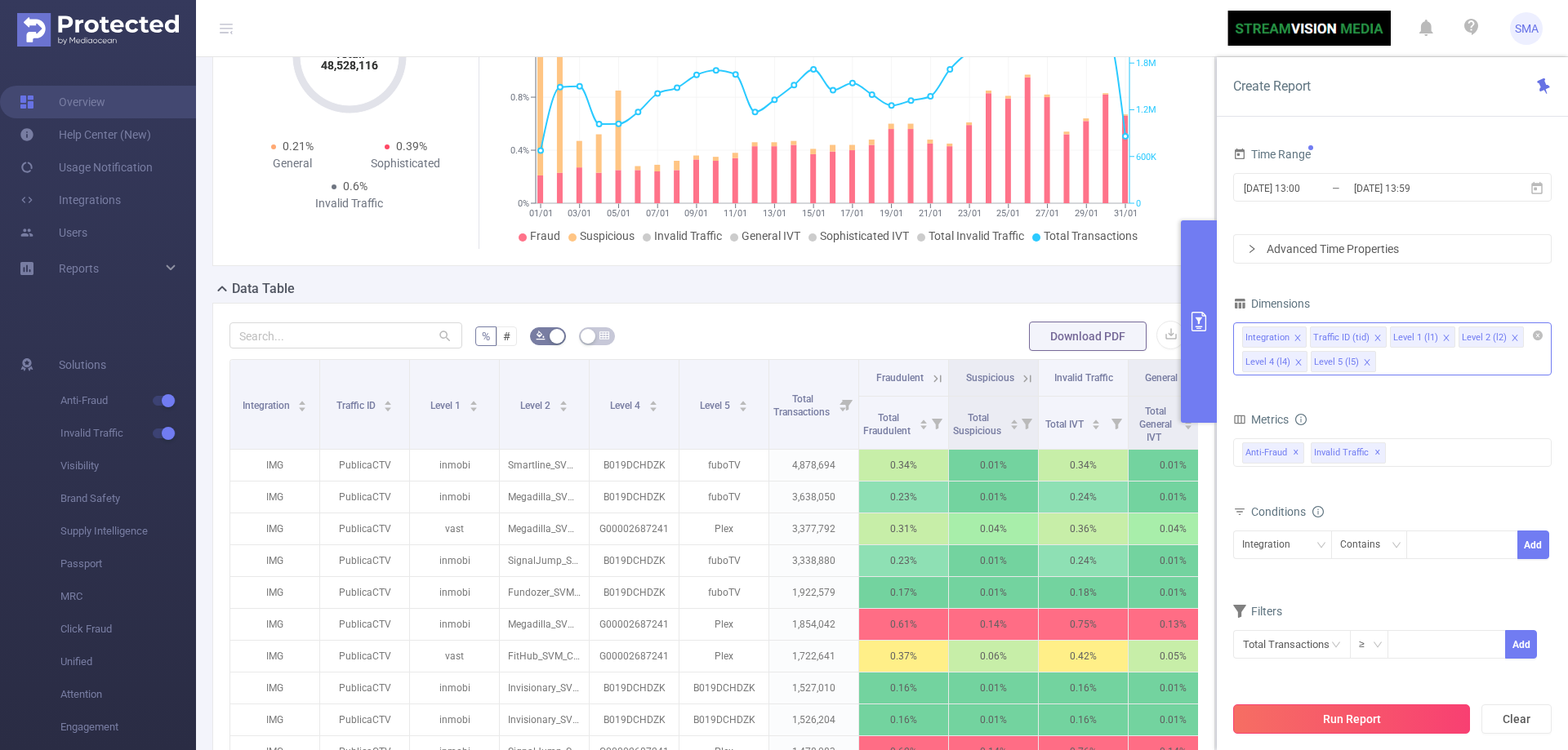
click at [1373, 715] on button "Run Report" at bounding box center [1351, 720] width 237 height 30
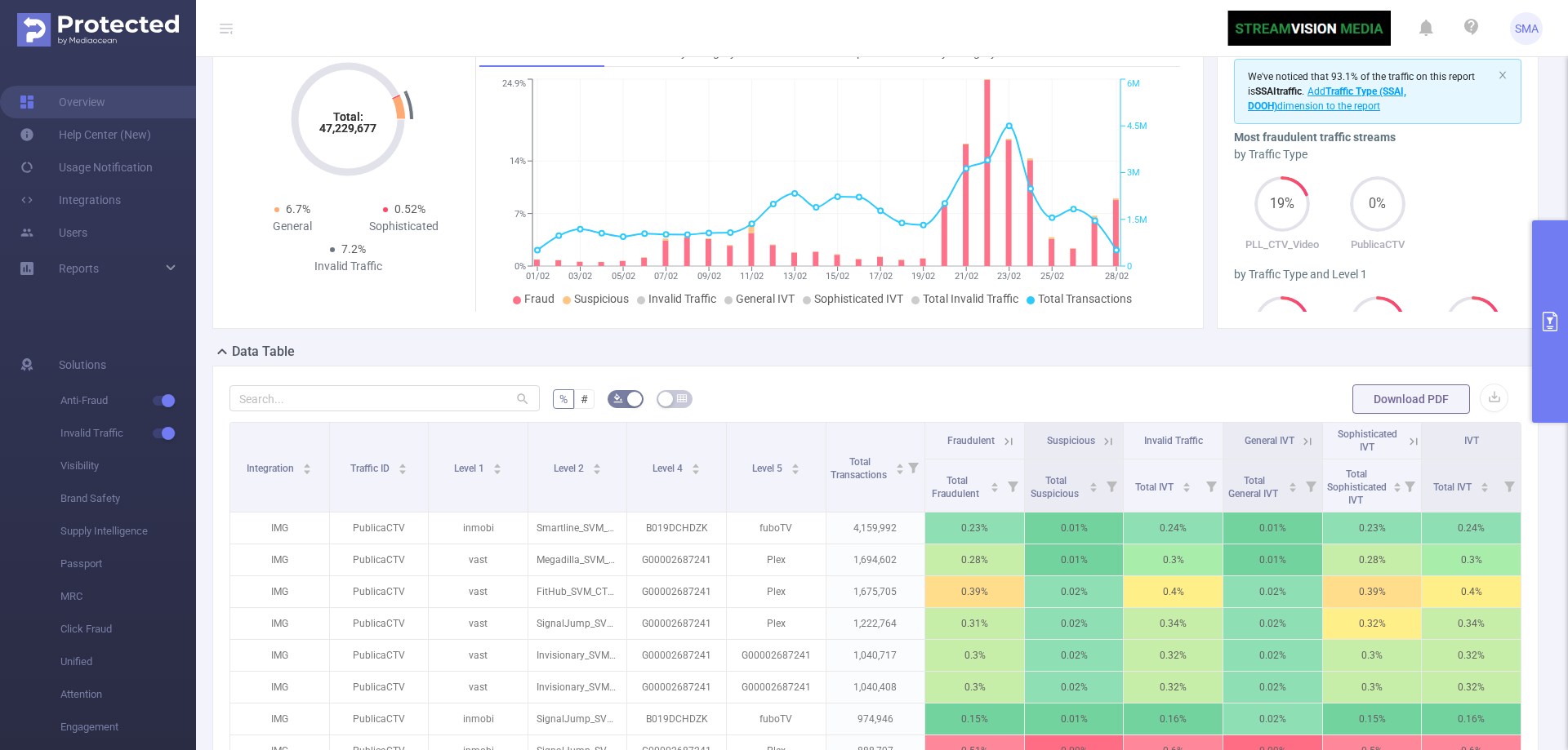
scroll to position [248, 0]
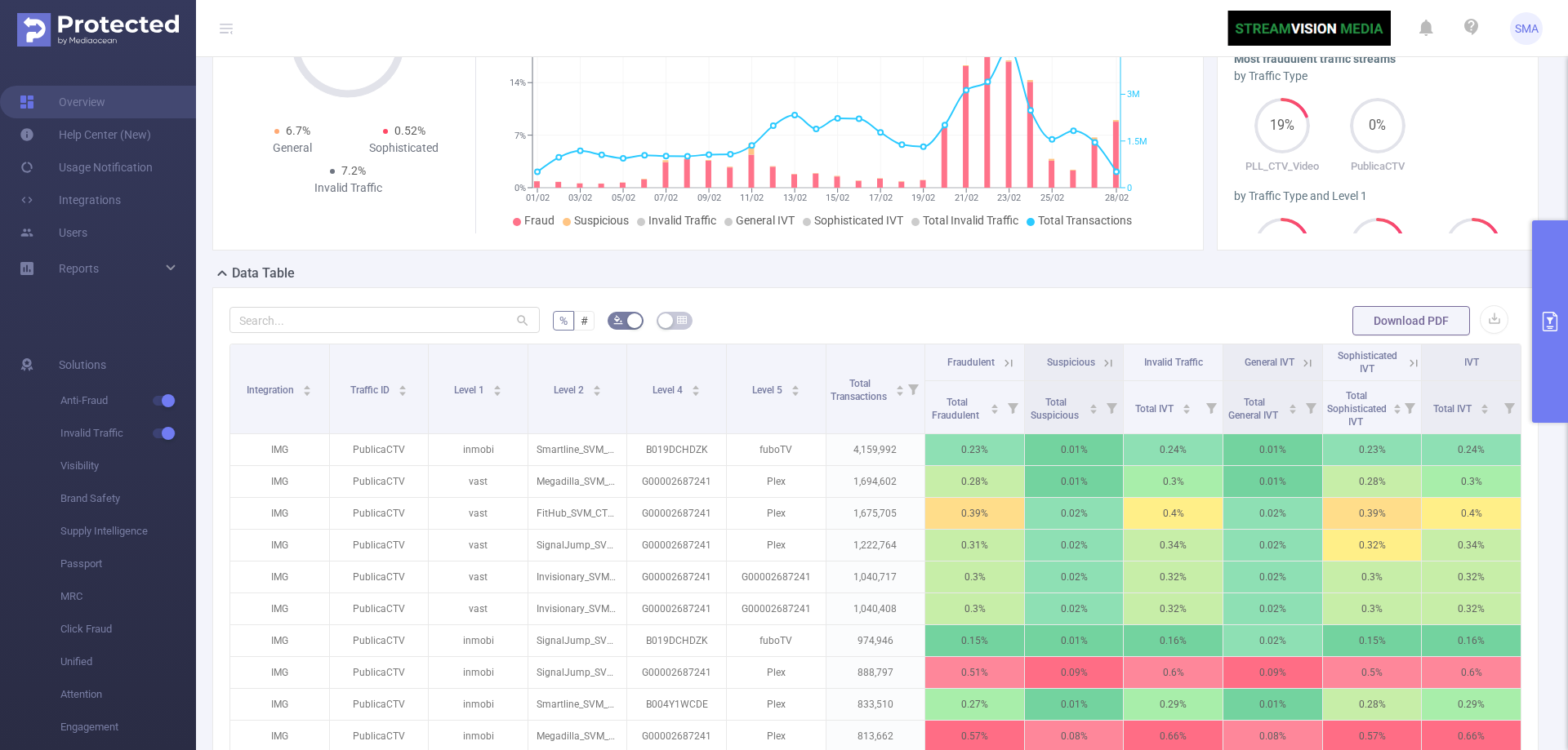
click at [1555, 317] on icon "primary" at bounding box center [1550, 321] width 20 height 20
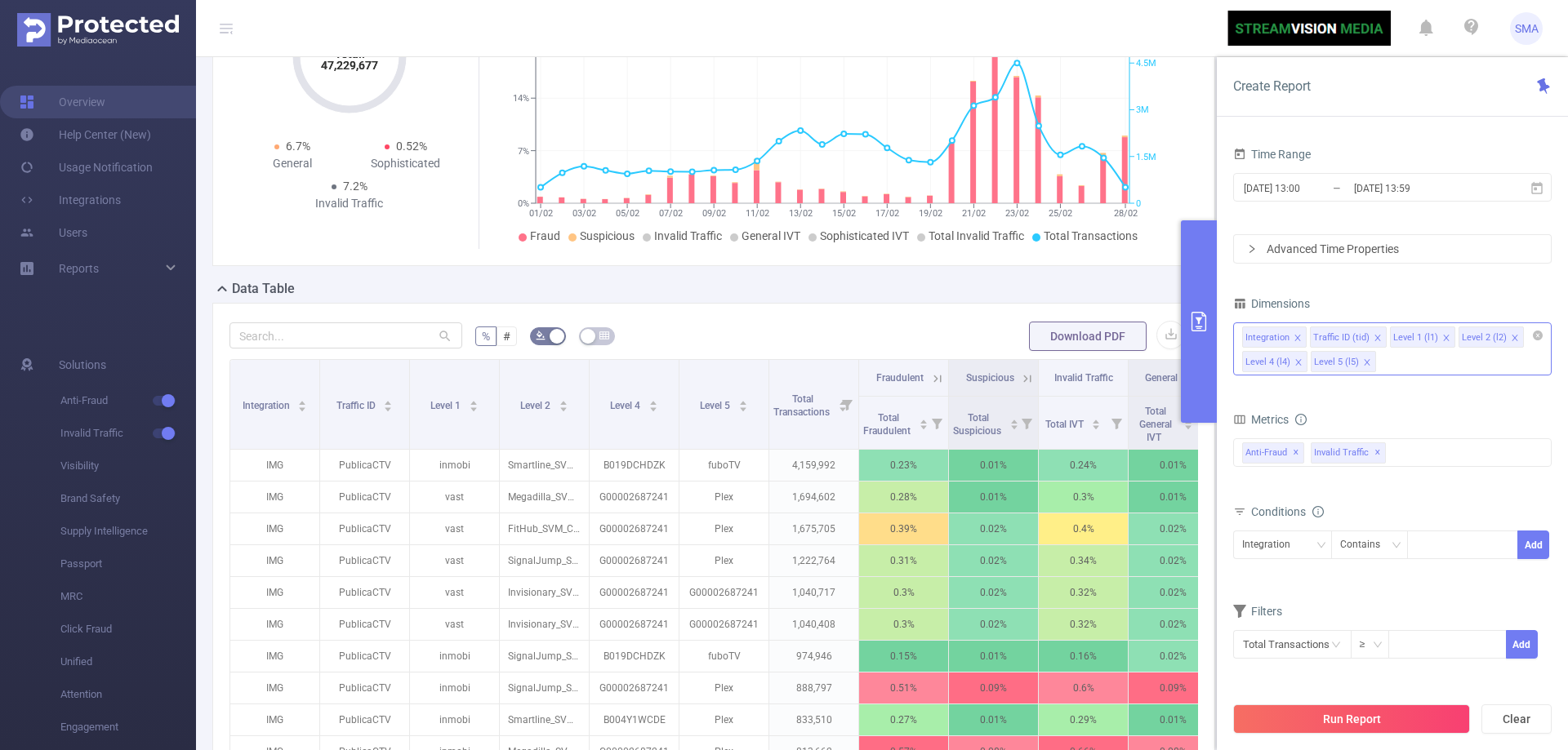
click at [870, 282] on div "Data Table" at bounding box center [721, 291] width 1016 height 23
click at [1194, 301] on button "primary" at bounding box center [1199, 321] width 36 height 203
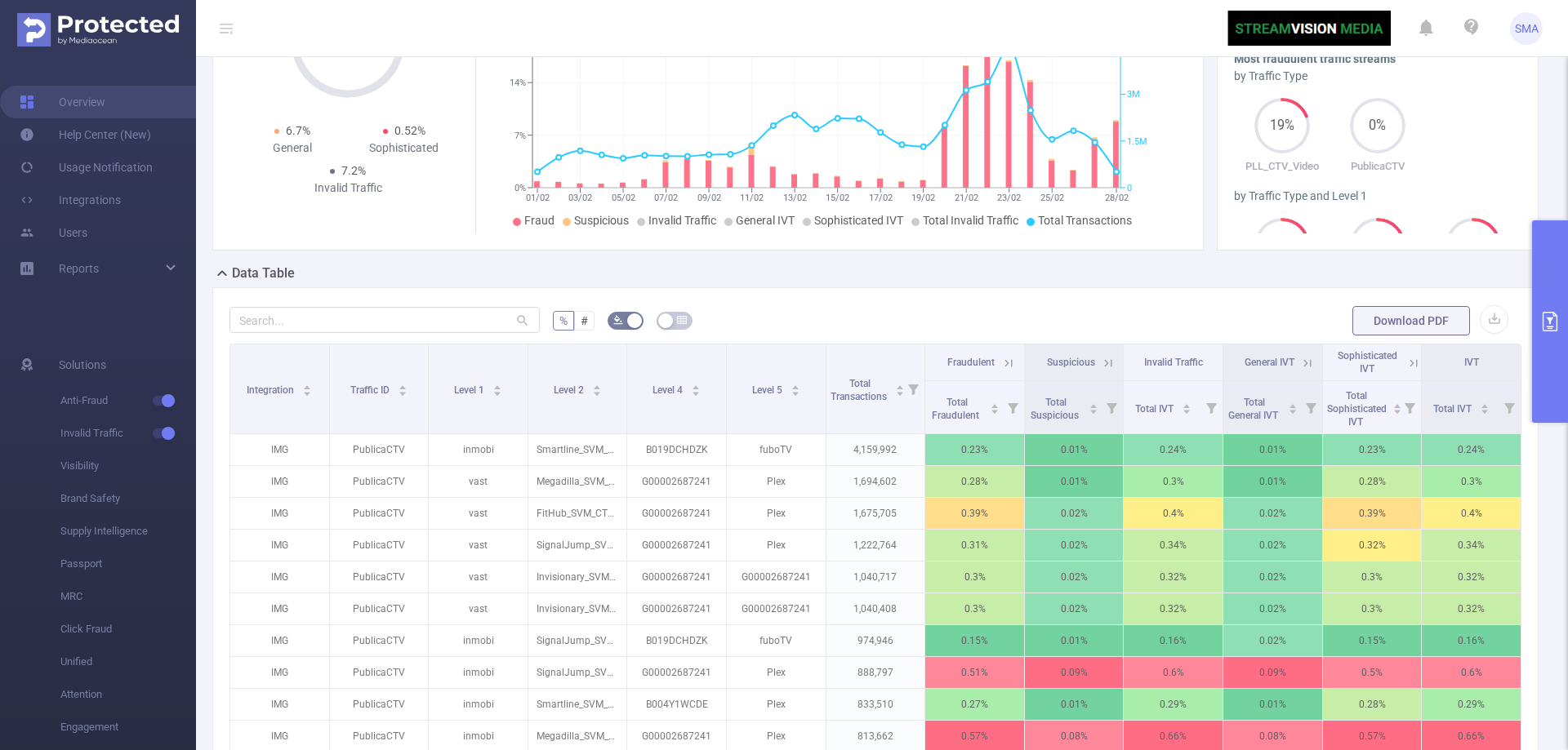
click at [1564, 318] on button "primary" at bounding box center [1550, 321] width 36 height 203
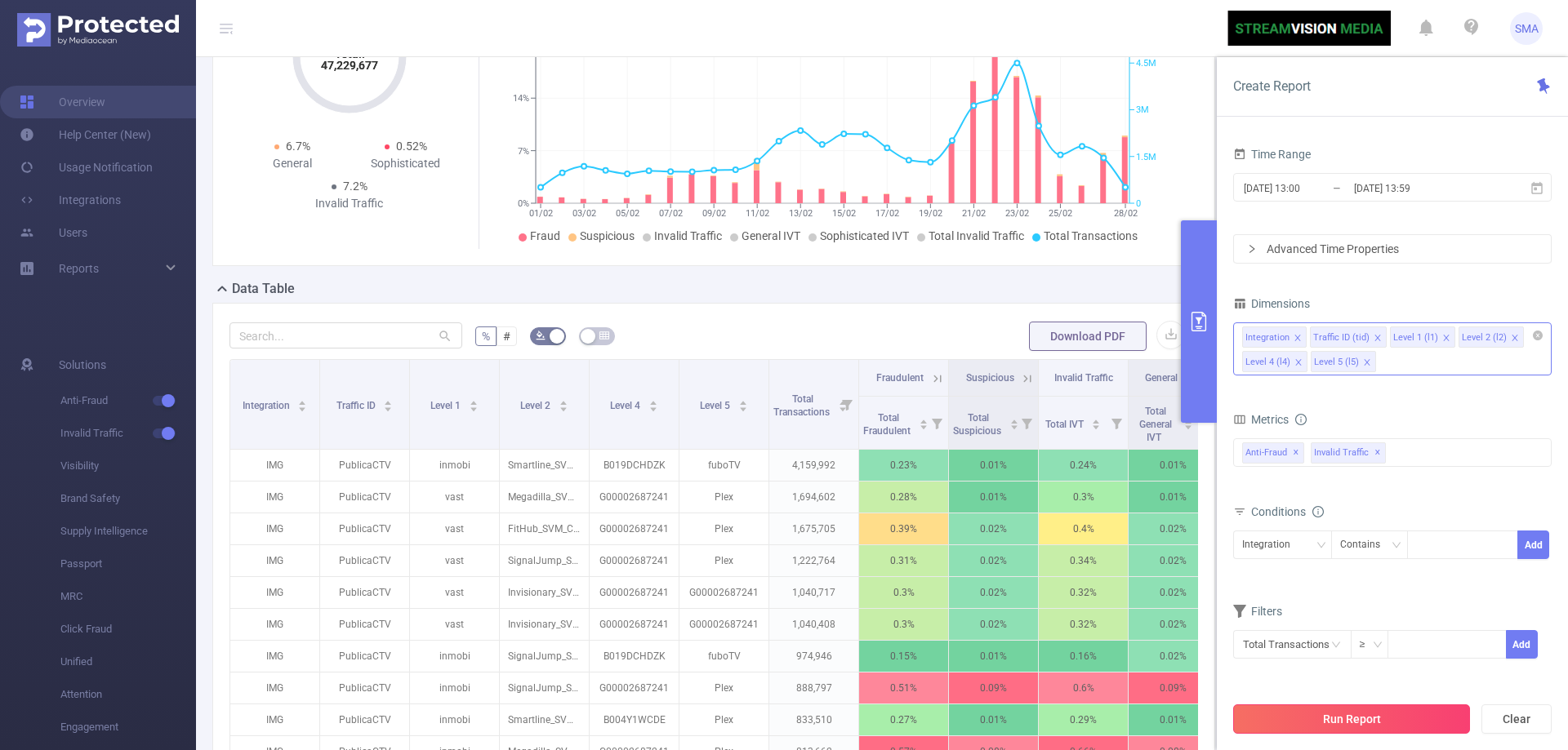
click at [1453, 720] on button "Run Report" at bounding box center [1351, 720] width 237 height 30
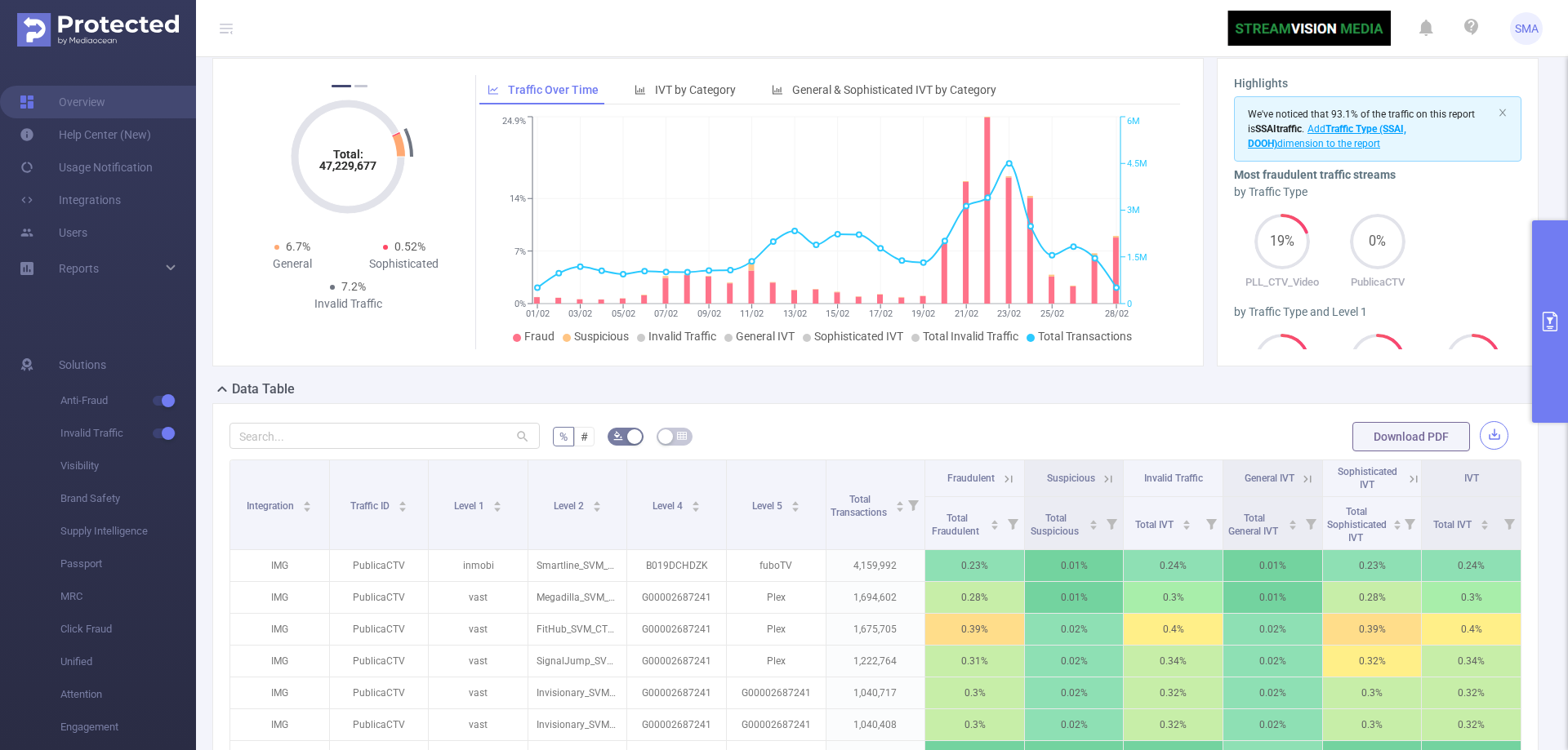
click at [1483, 438] on button "button" at bounding box center [1494, 435] width 29 height 29
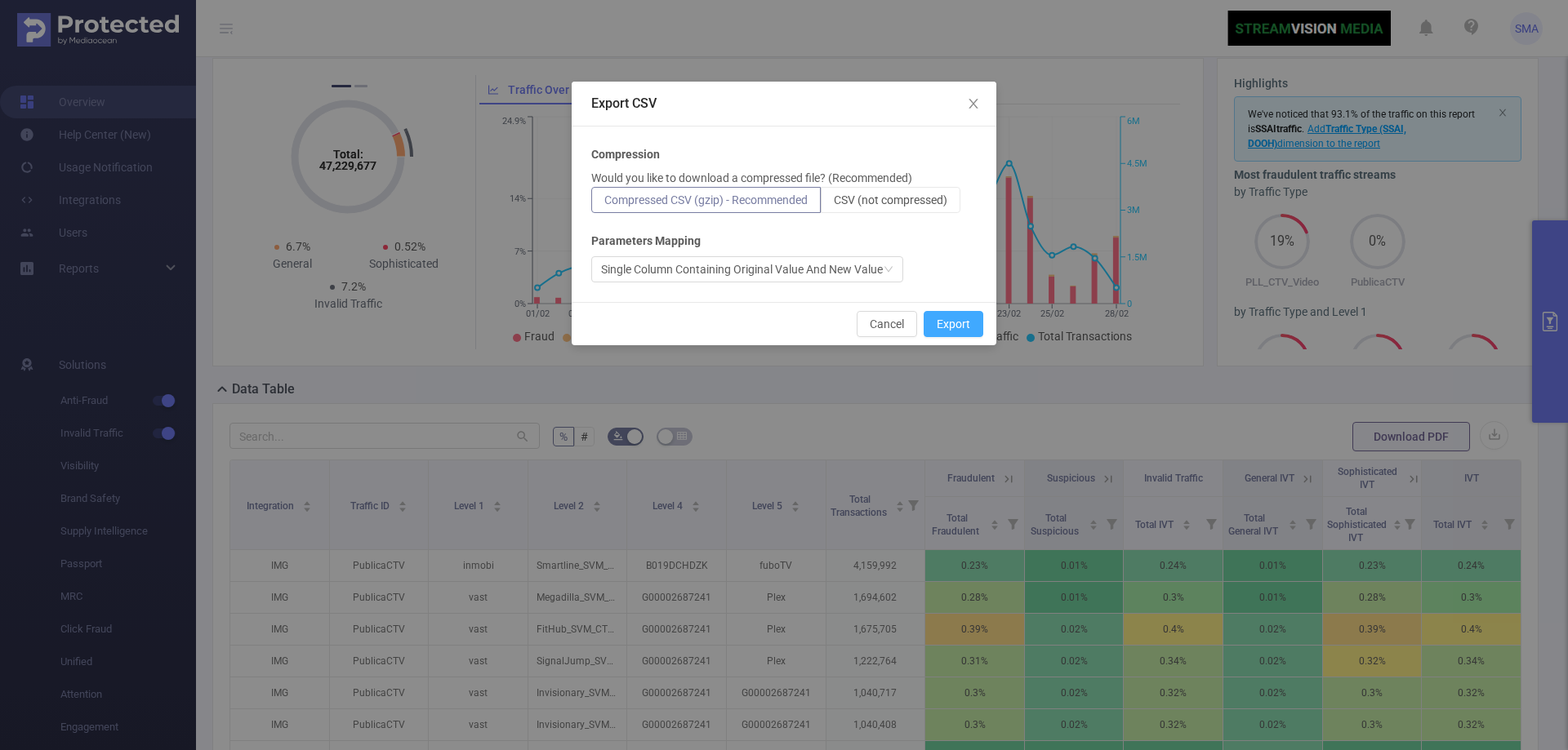
click at [955, 326] on button "Export" at bounding box center [953, 324] width 59 height 26
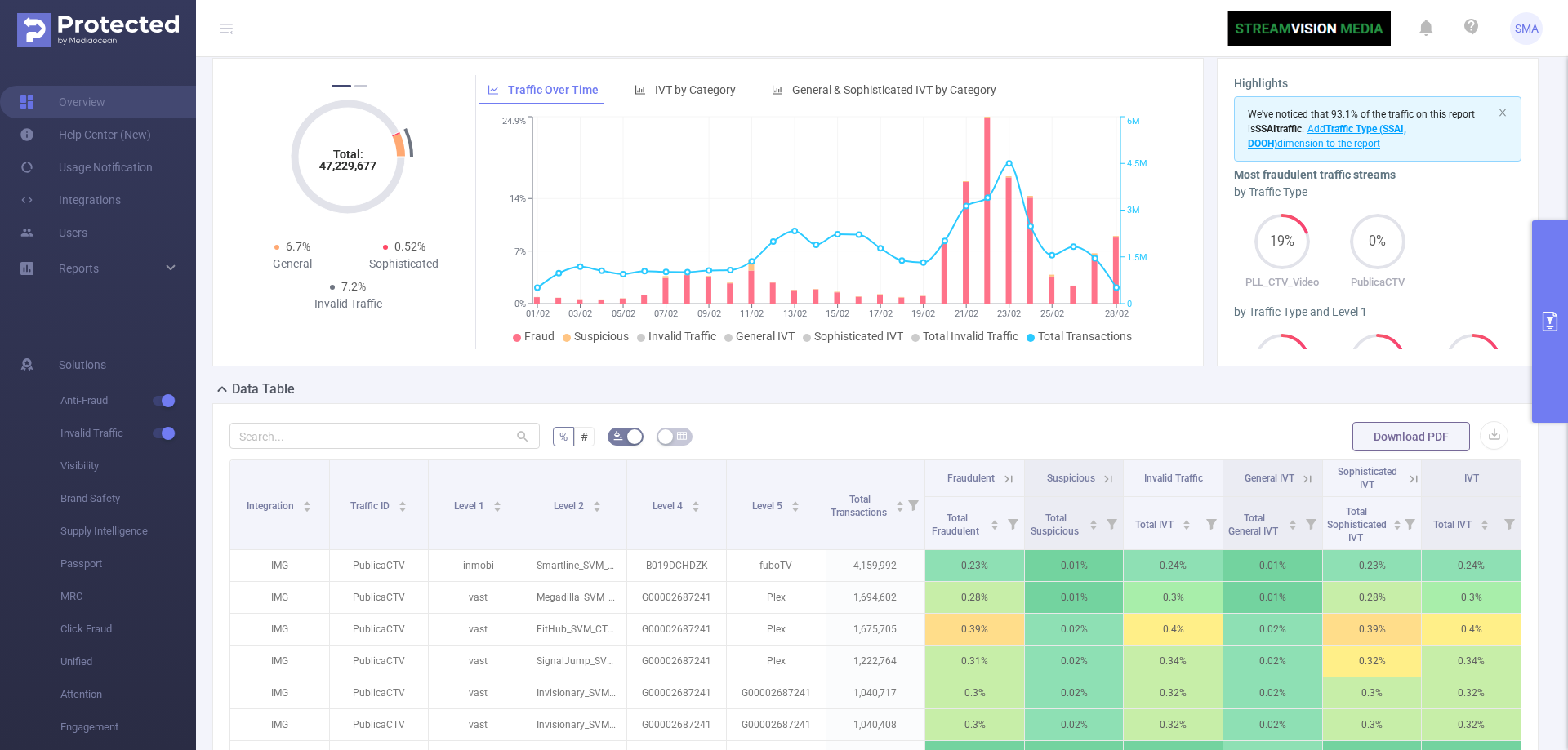
click at [1184, 24] on header "SMA" at bounding box center [784, 28] width 1568 height 57
click at [1550, 313] on icon "primary" at bounding box center [1550, 321] width 20 height 20
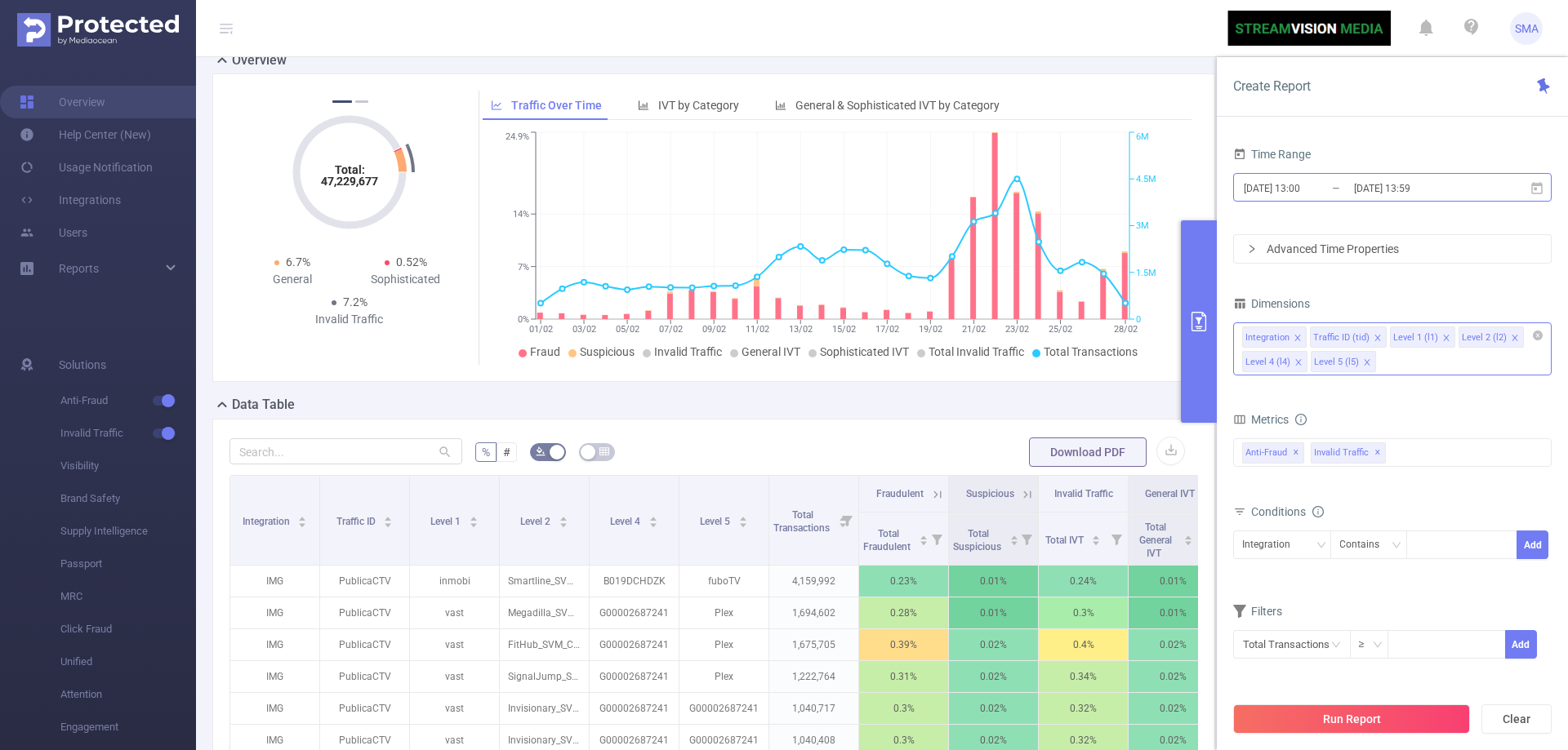
click at [1361, 188] on input "[DATE] 13:59" at bounding box center [1418, 188] width 132 height 22
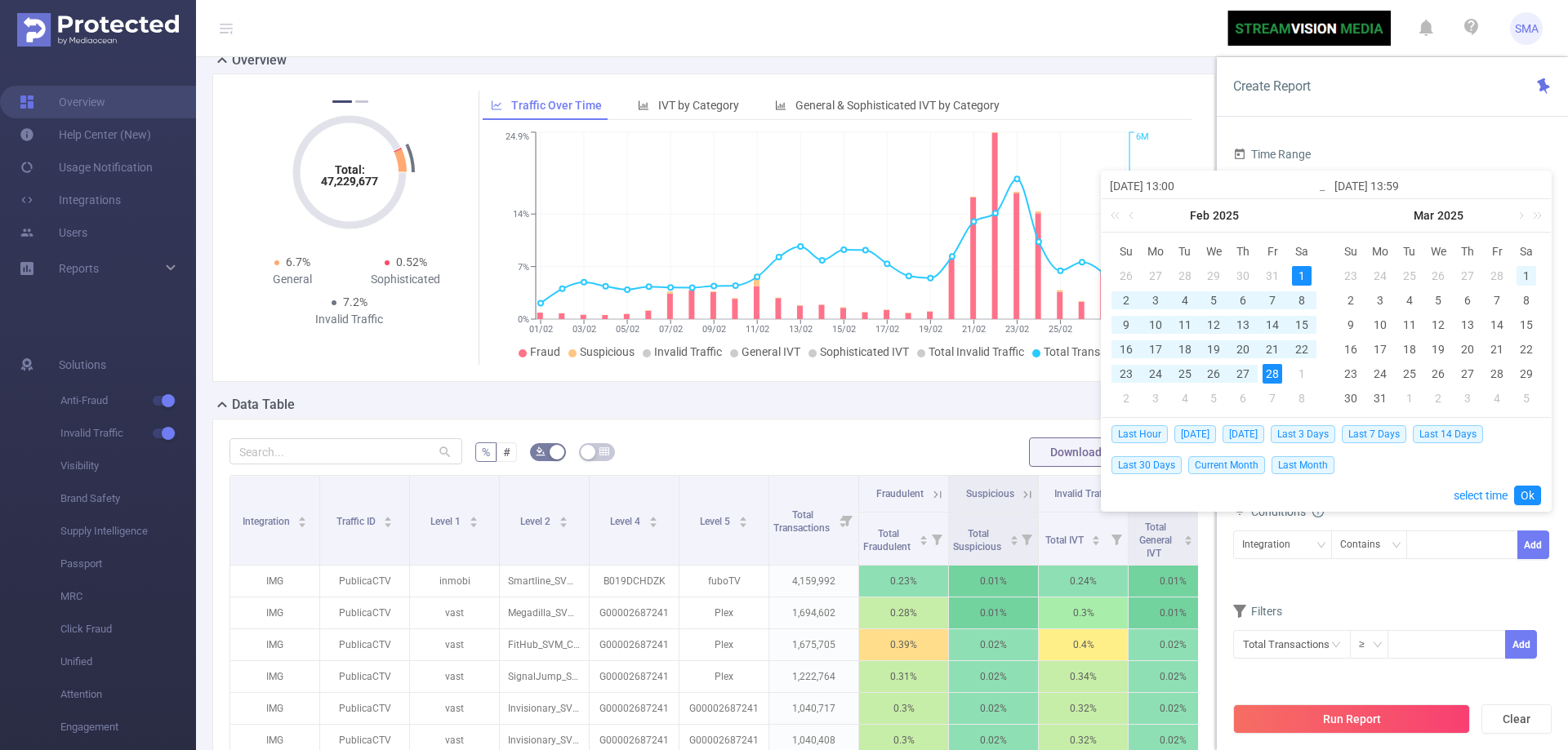
click at [1528, 270] on div "1" at bounding box center [1527, 276] width 20 height 20
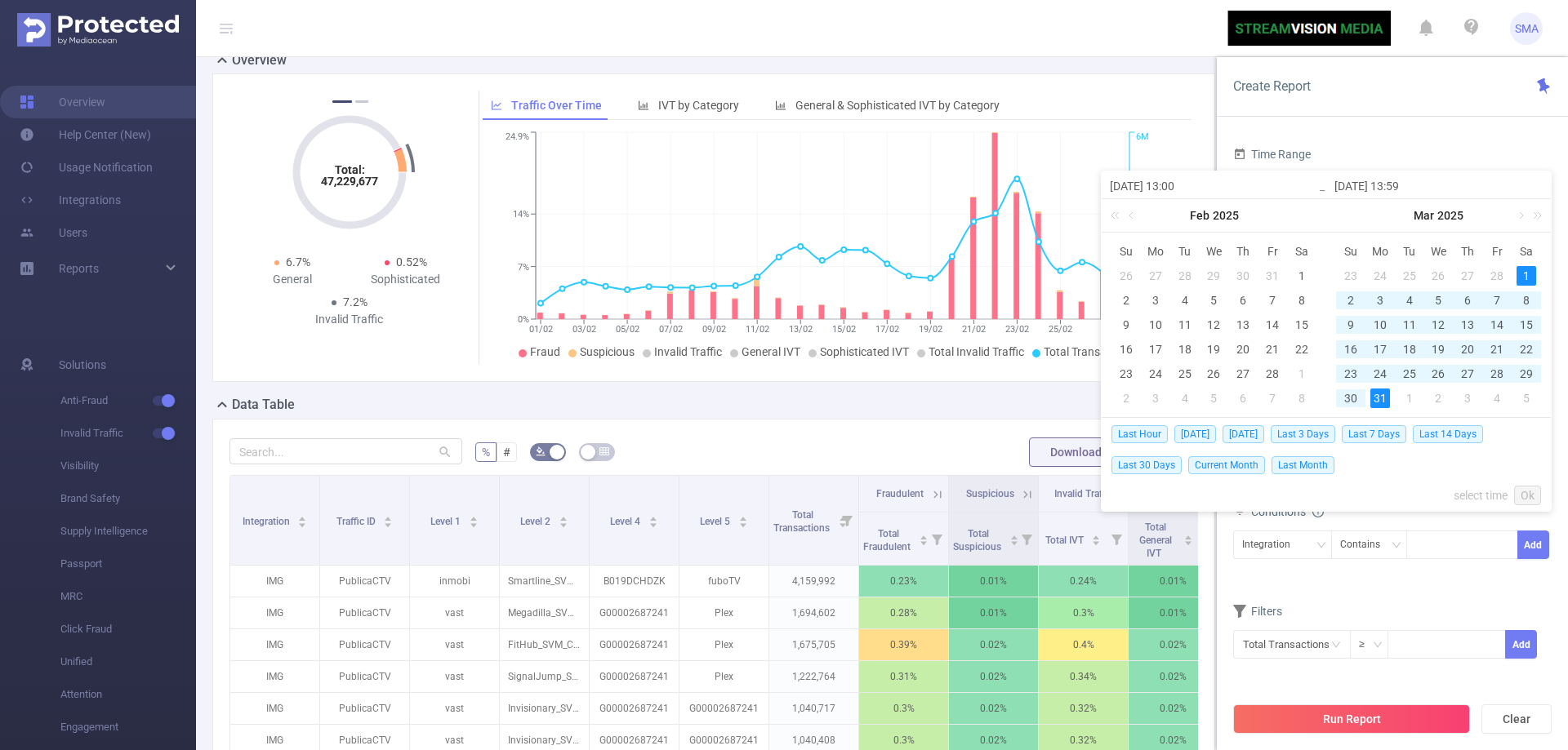
click at [1382, 391] on div "31" at bounding box center [1380, 399] width 20 height 20
type input "[DATE] 13:00"
type input "[DATE] 13:59"
type input "[DATE] 13:00"
type input "[DATE] 13:59"
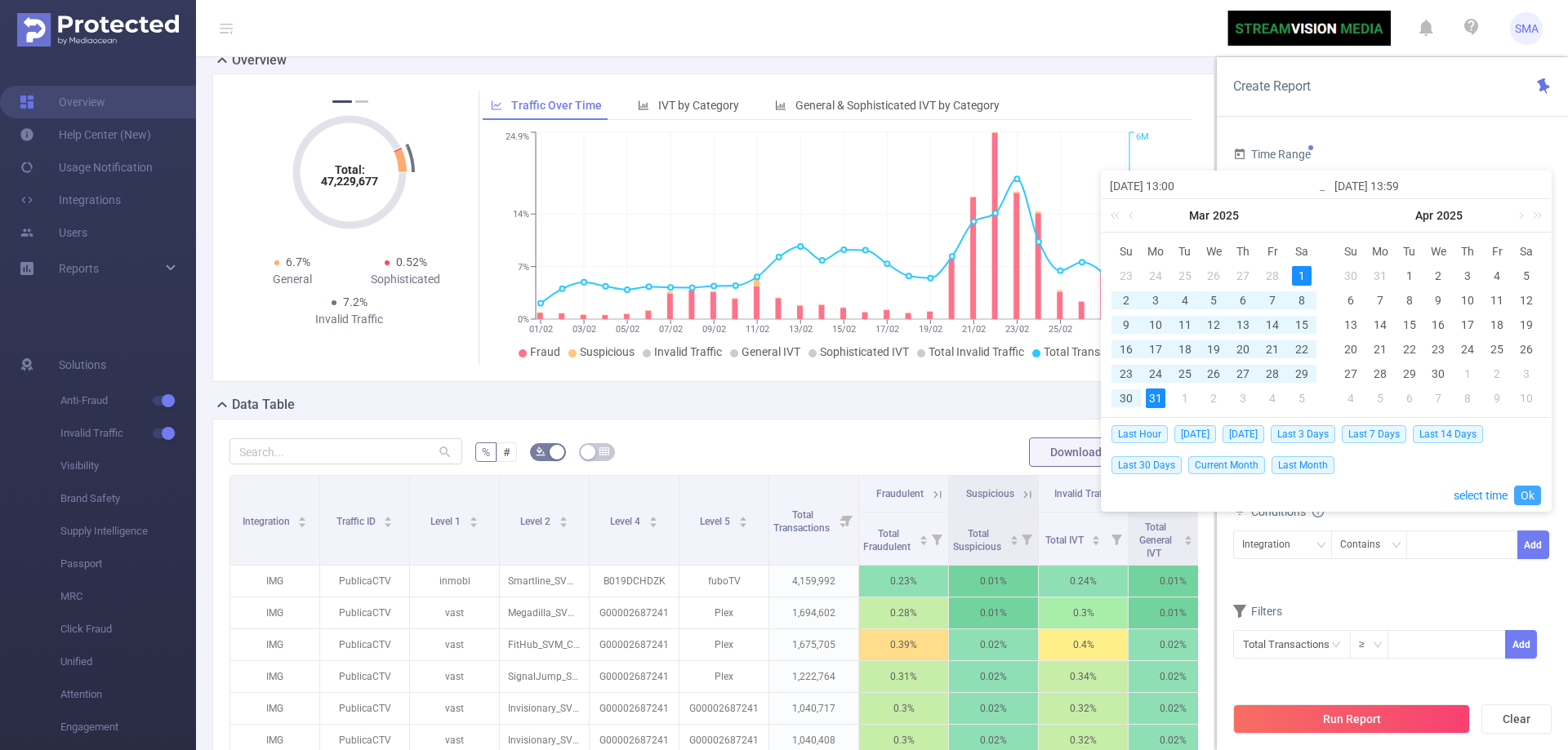
click at [1527, 492] on link "Ok" at bounding box center [1528, 495] width 27 height 20
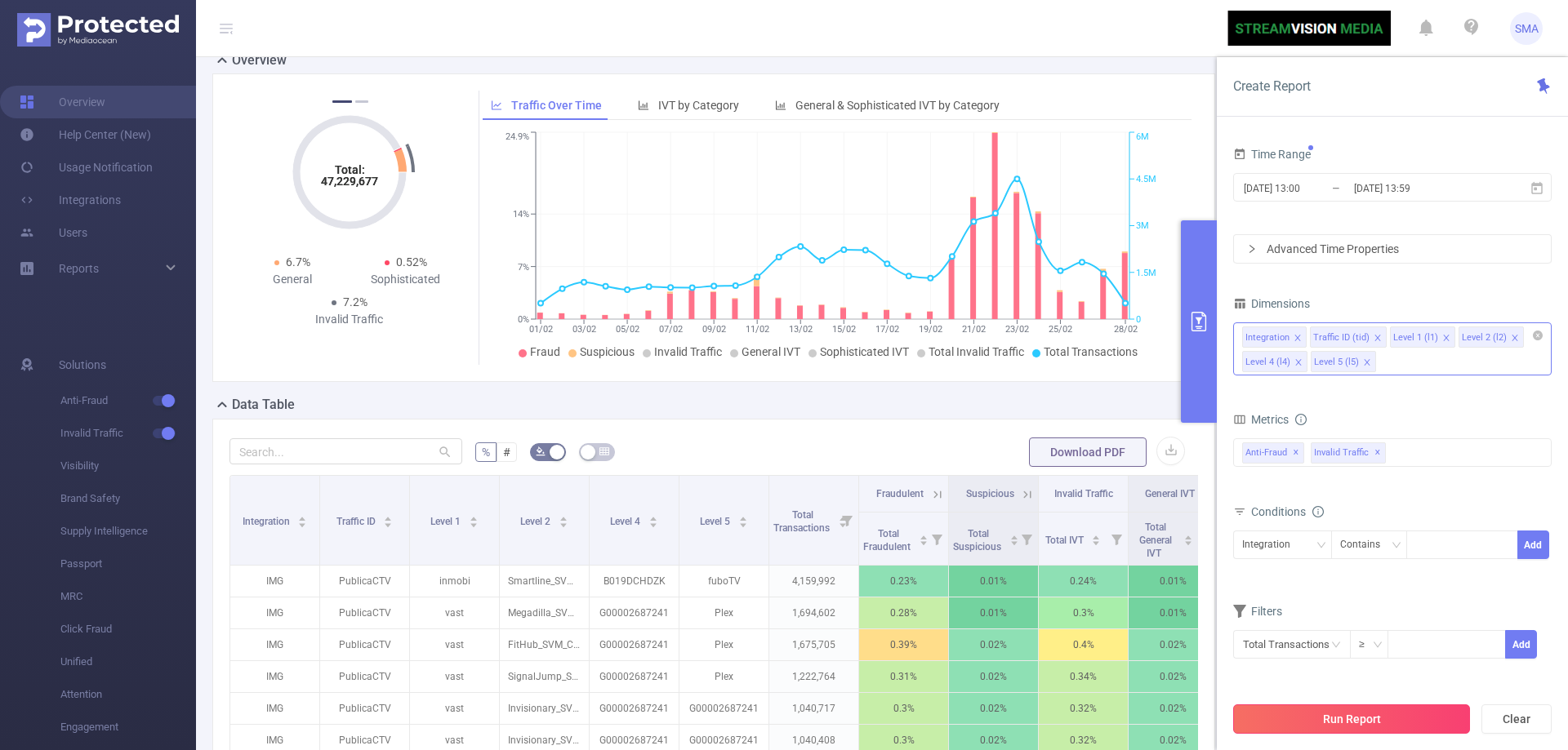
click at [1399, 714] on button "Run Report" at bounding box center [1351, 720] width 237 height 30
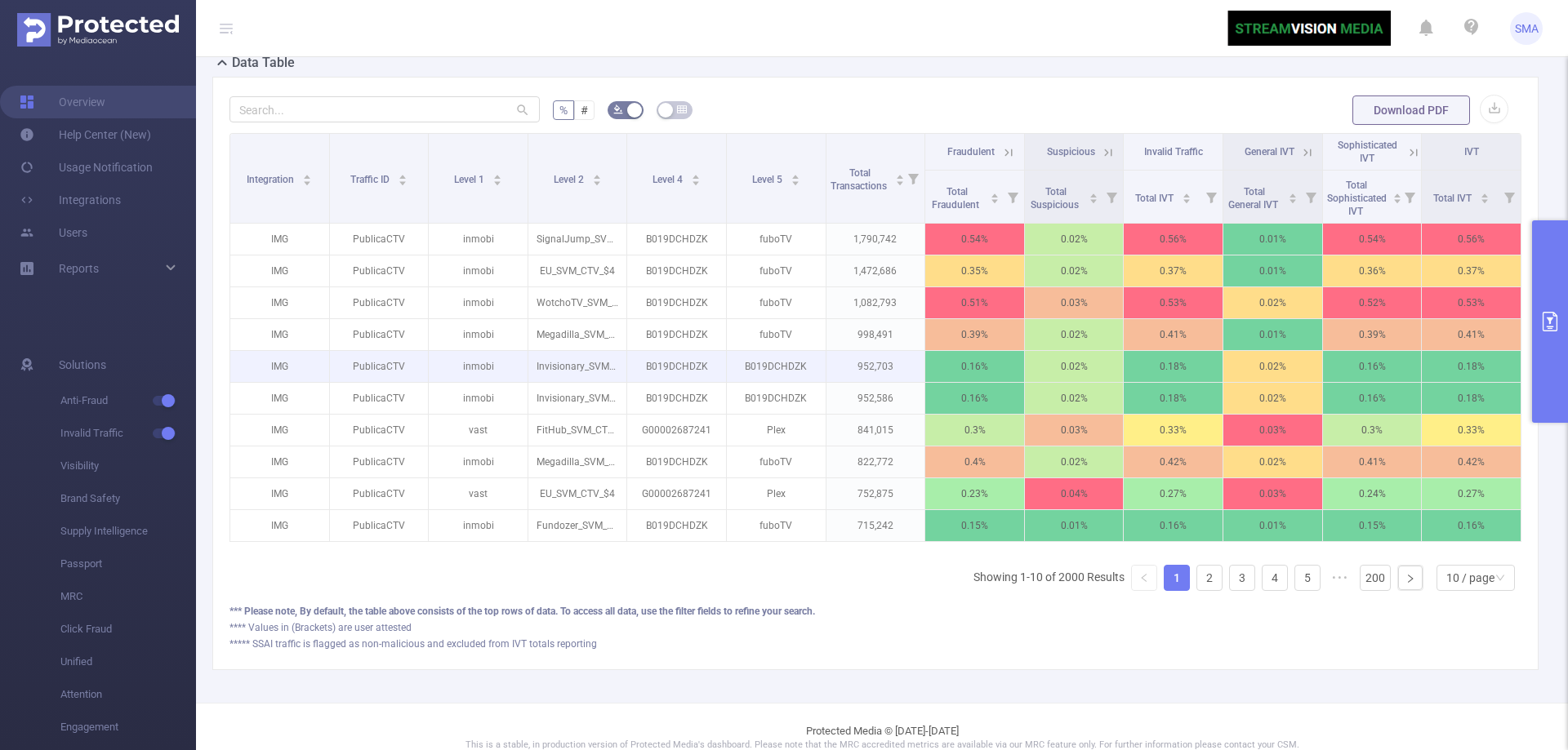
scroll to position [132, 0]
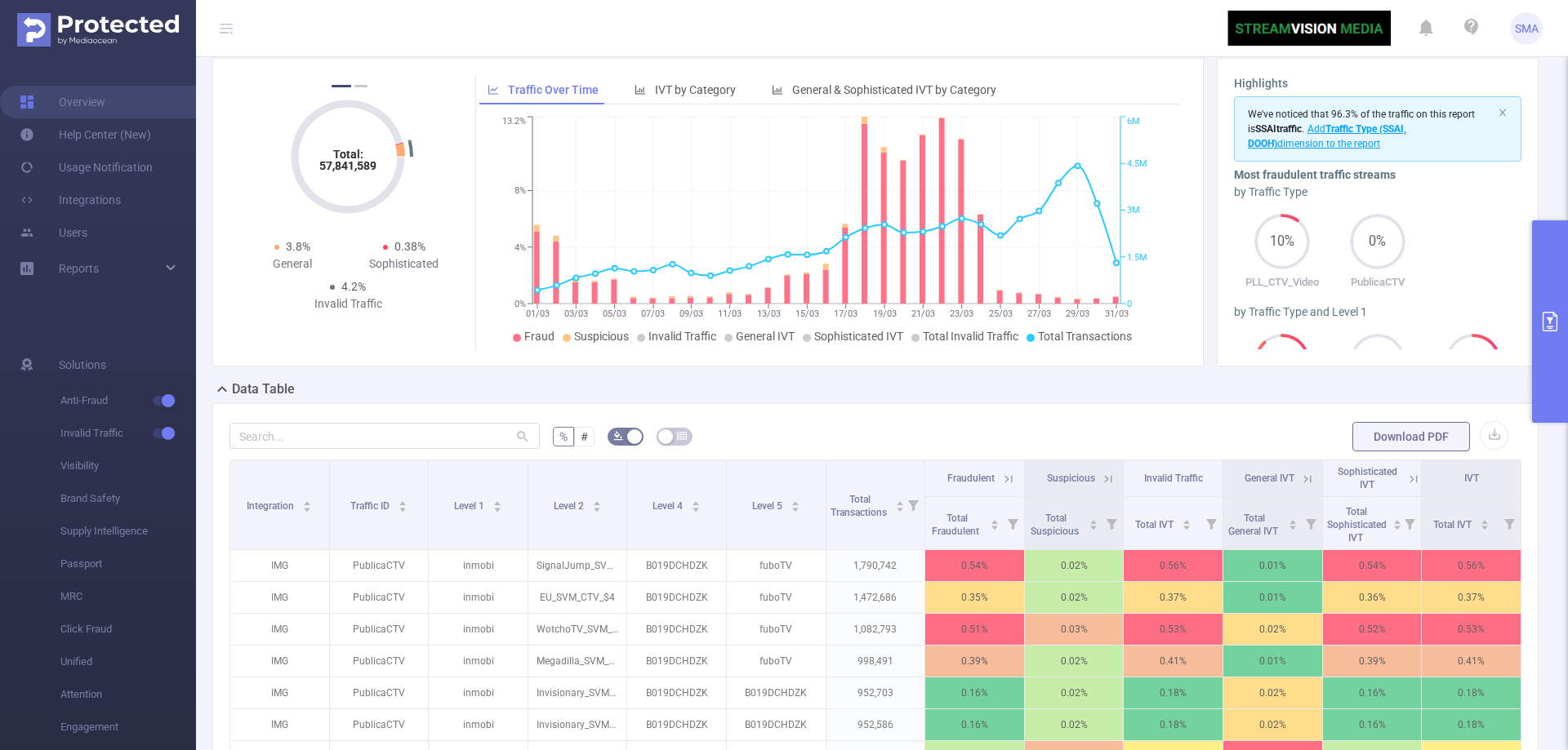
click at [1556, 303] on button "primary" at bounding box center [1550, 321] width 36 height 203
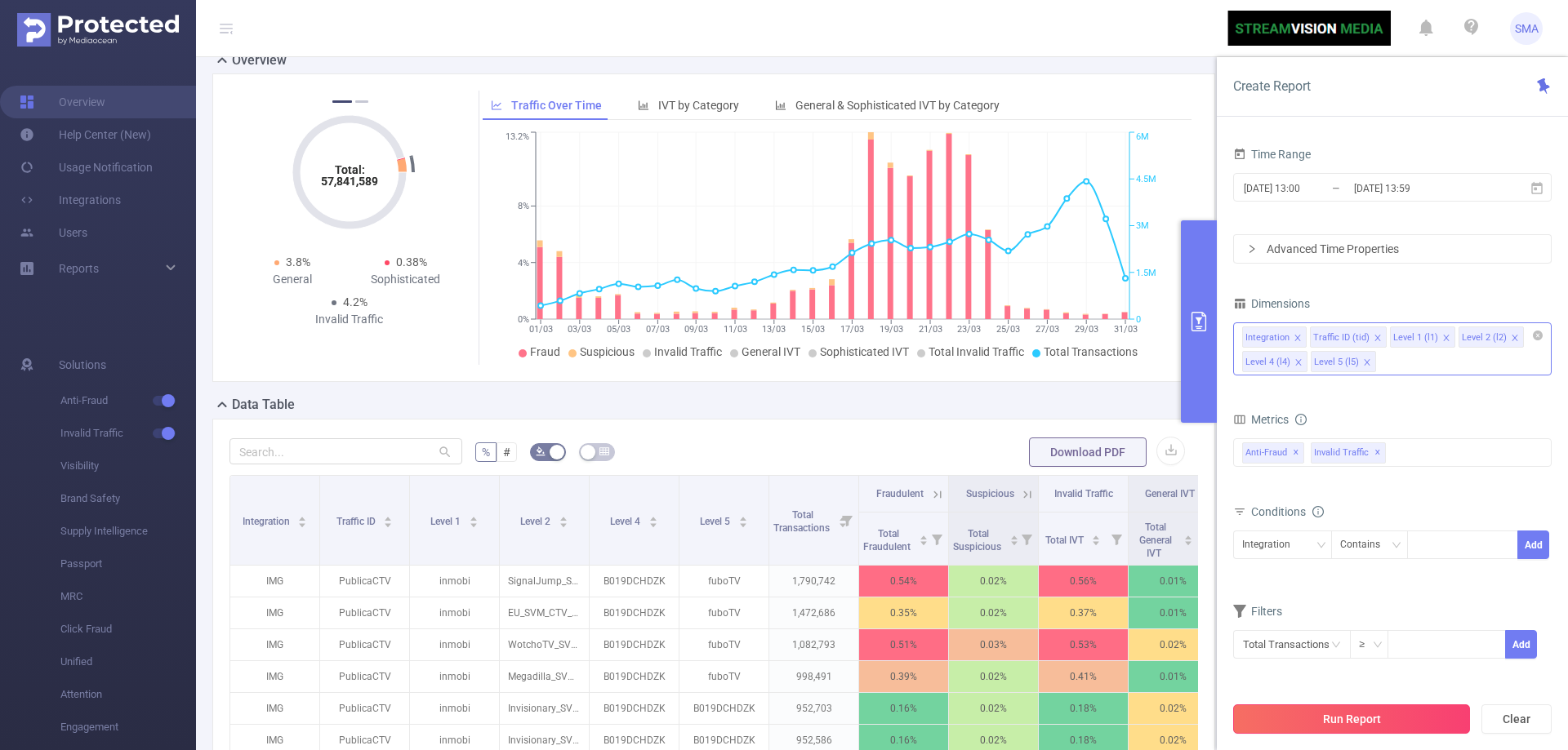
click at [1422, 724] on button "Run Report" at bounding box center [1351, 720] width 237 height 30
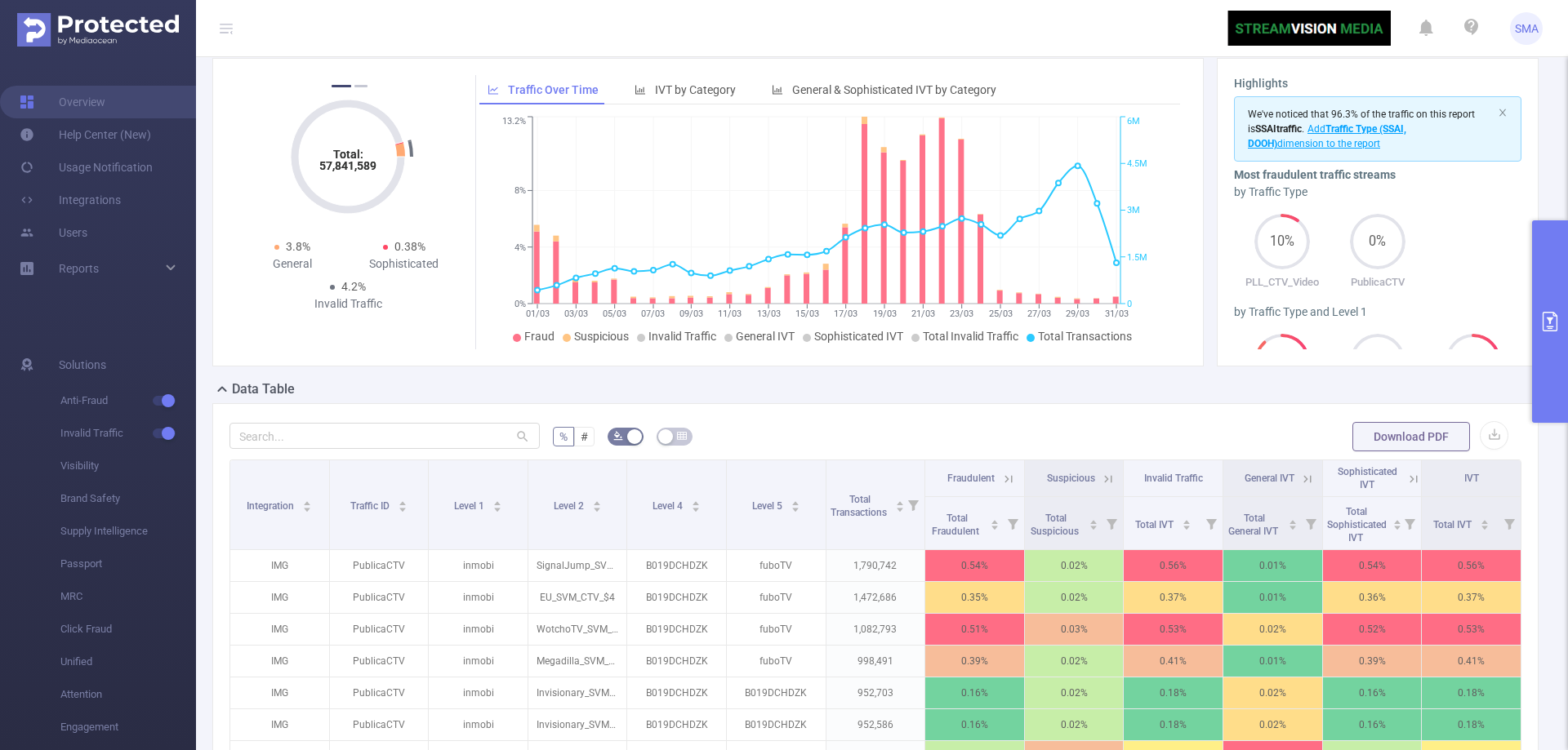
click at [1549, 320] on icon "primary" at bounding box center [1550, 321] width 15 height 20
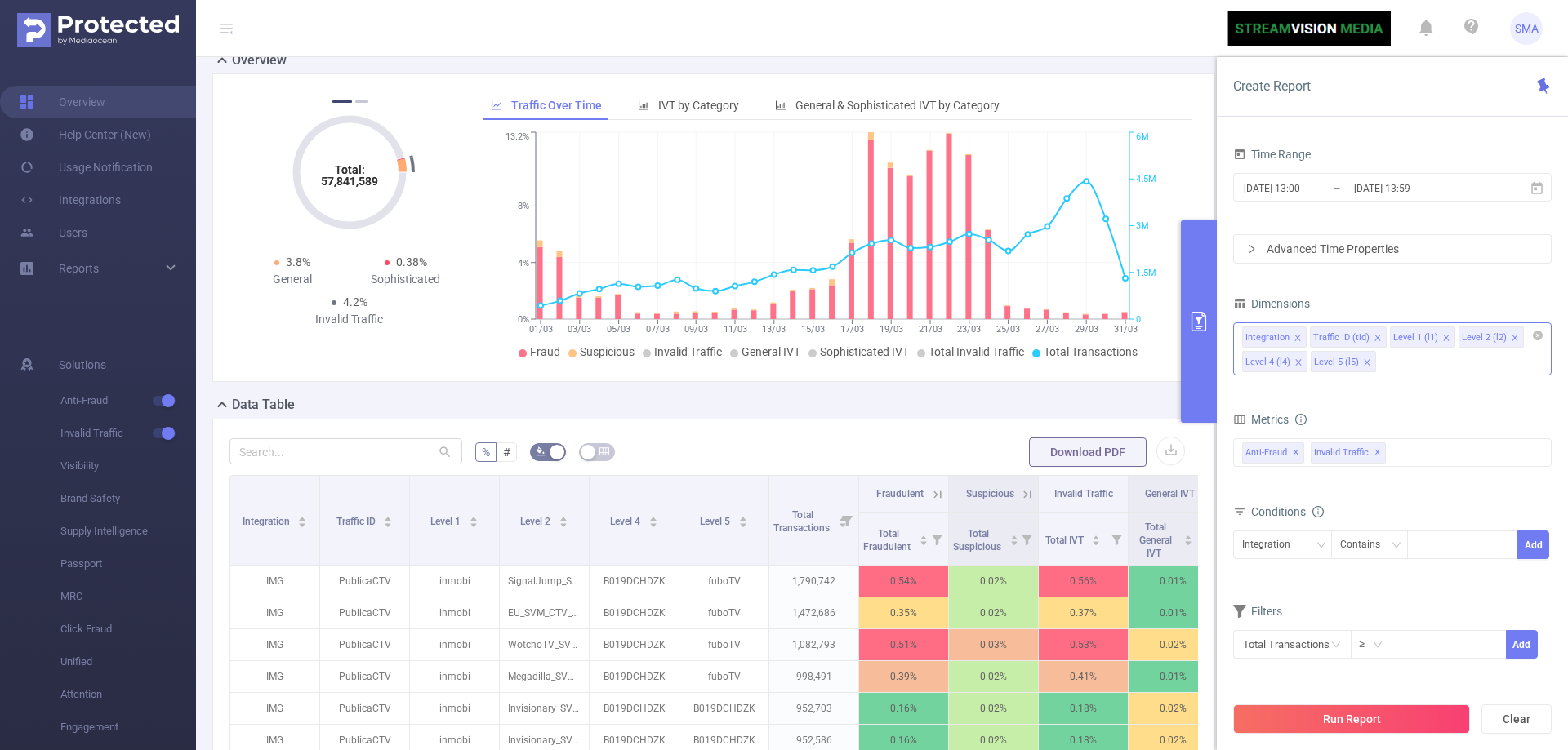
click at [1209, 76] on div "Total: 57,841,589 Total: 57,841,589 4.1% Fraudulent 0.12% Suspicious 4.2% Inval…" at bounding box center [714, 227] width 1016 height 308
click at [1202, 67] on div "Overview" at bounding box center [721, 62] width 1016 height 23
click at [1203, 326] on icon "primary" at bounding box center [1199, 321] width 20 height 20
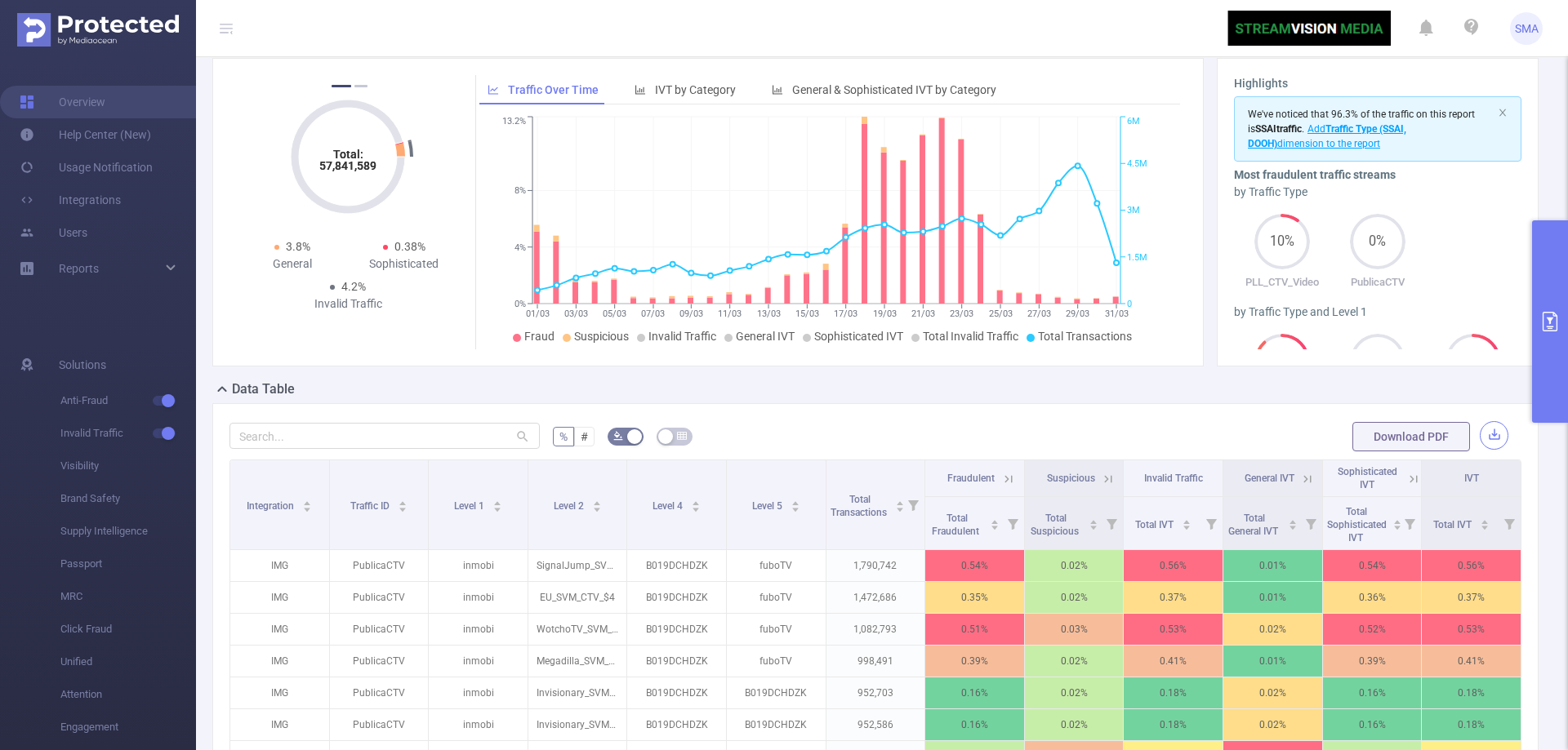
click at [1480, 434] on button "button" at bounding box center [1494, 435] width 29 height 29
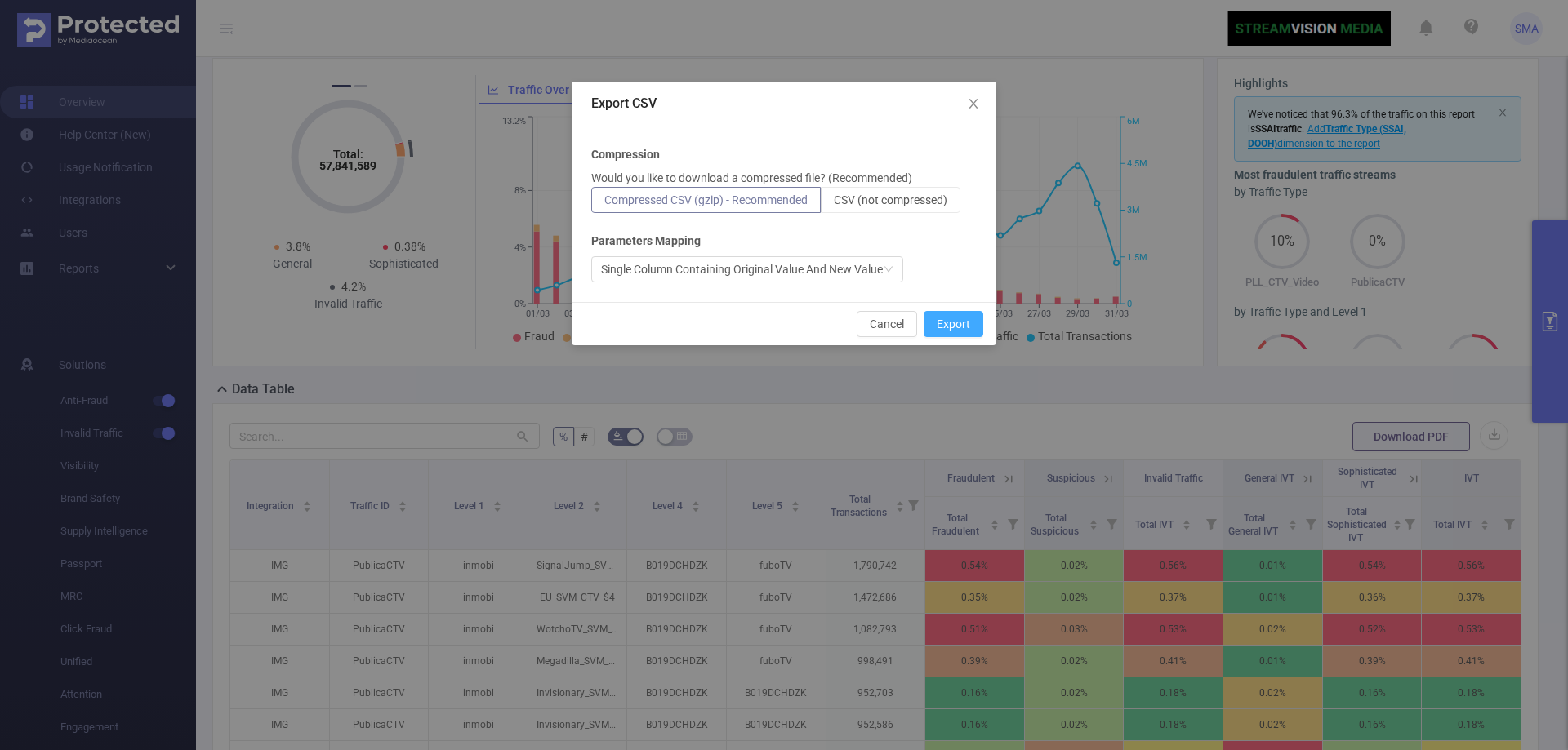
click at [967, 324] on button "Export" at bounding box center [953, 324] width 59 height 26
